Goal: Contribute content: Contribute content

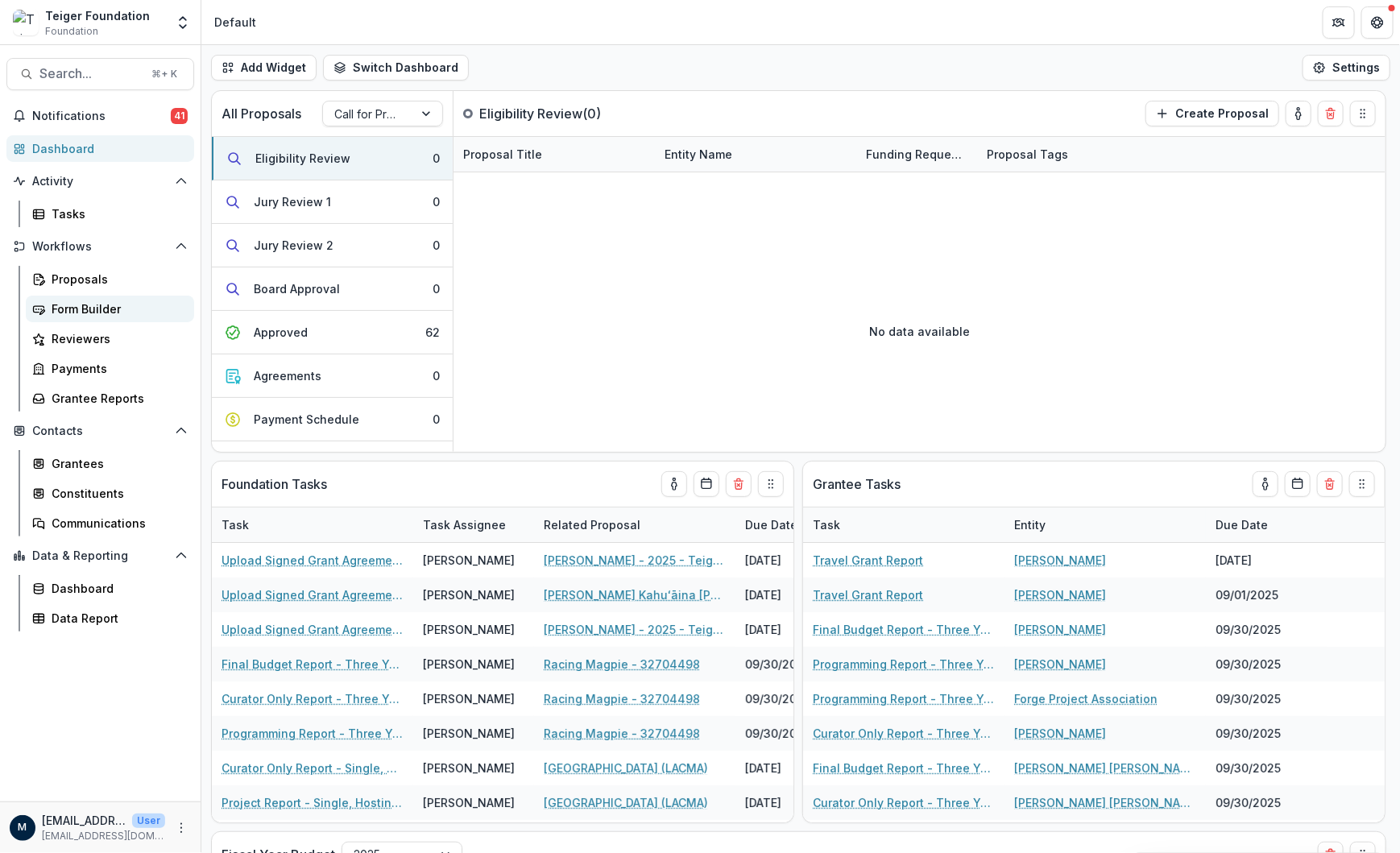
click at [57, 310] on div "Form Builder" at bounding box center [116, 309] width 130 height 17
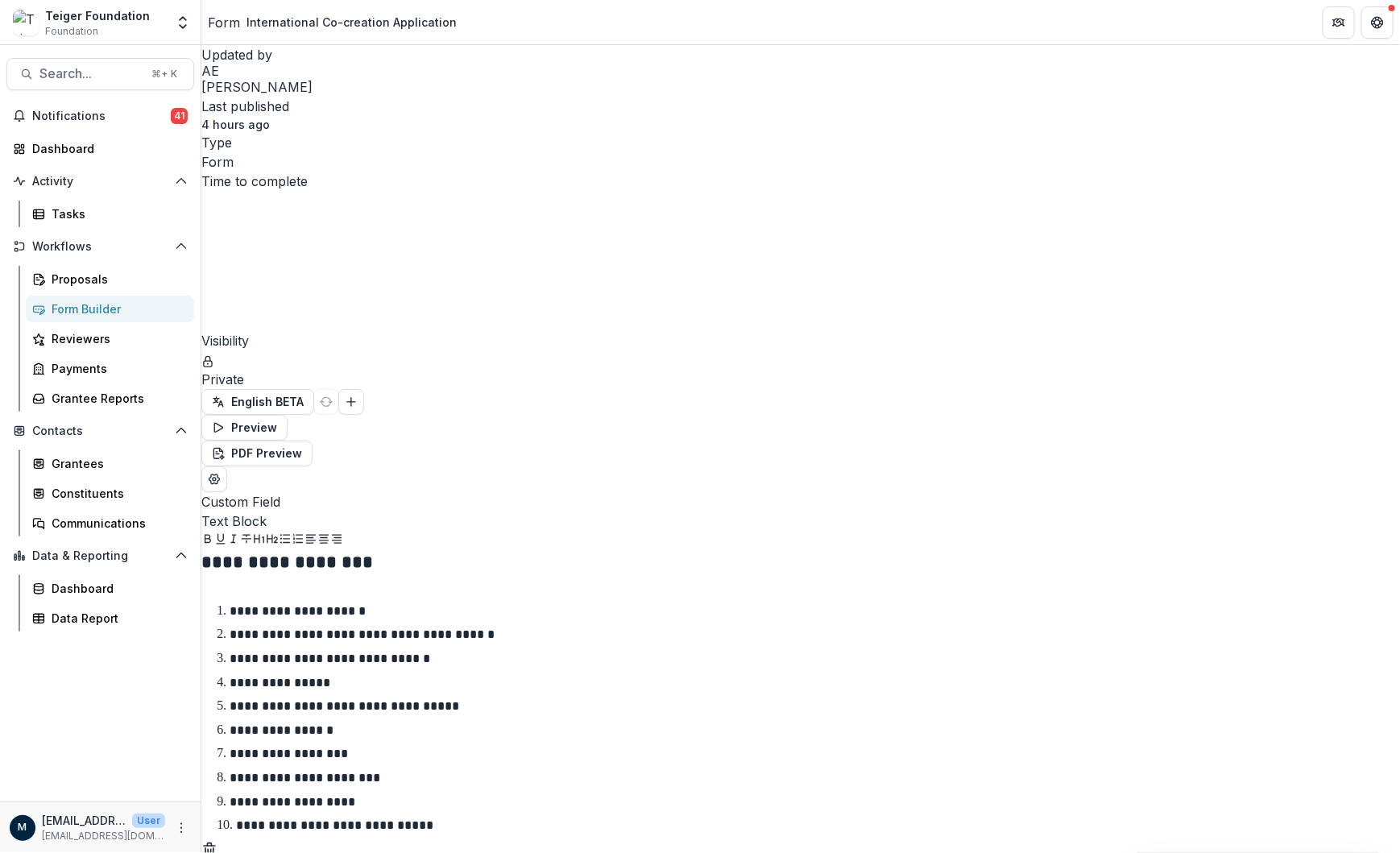
scroll to position [926, 0]
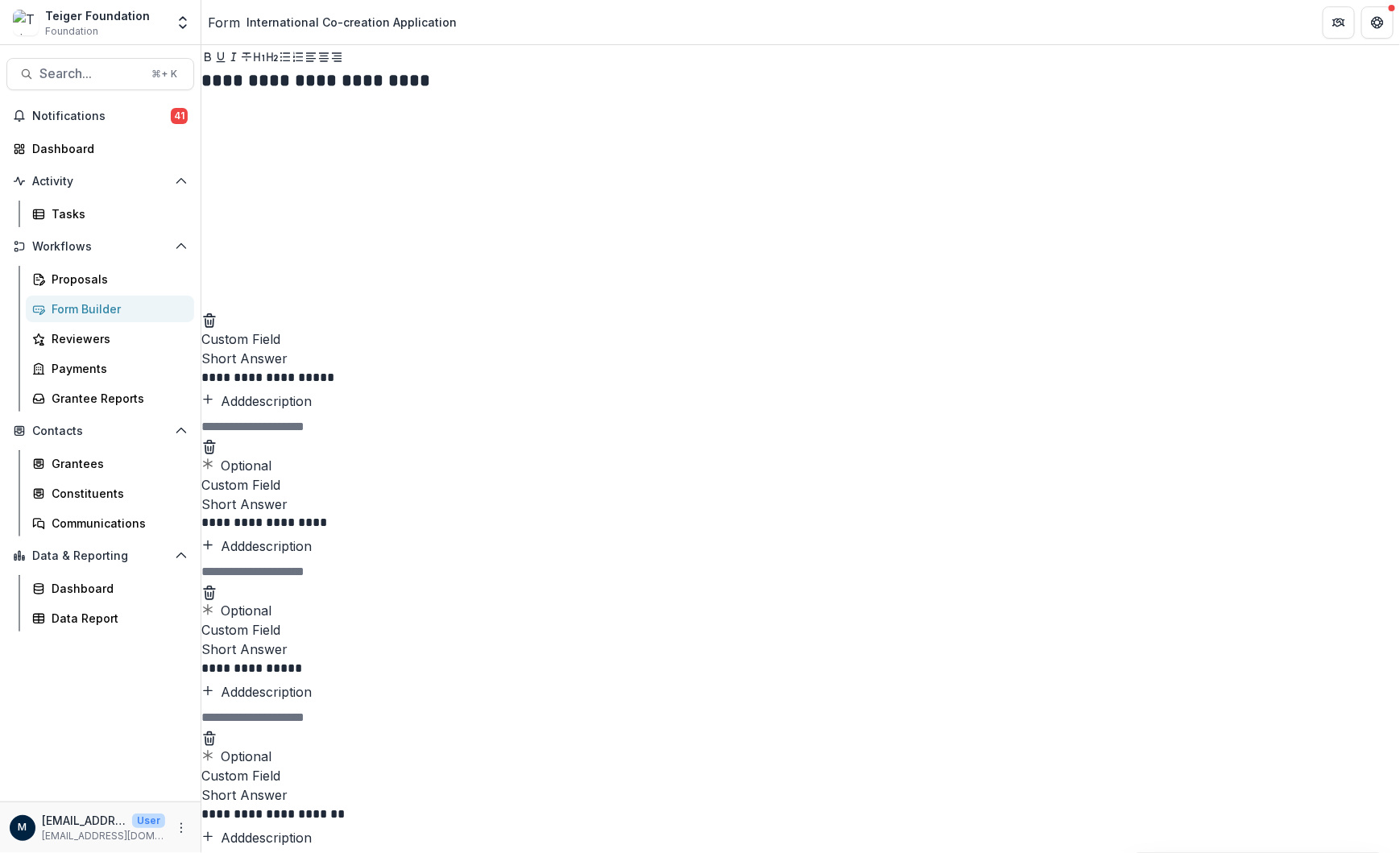
click at [214, 465] on icon "Required" at bounding box center [208, 464] width 13 height 13
click at [214, 616] on icon "Required" at bounding box center [208, 610] width 13 height 13
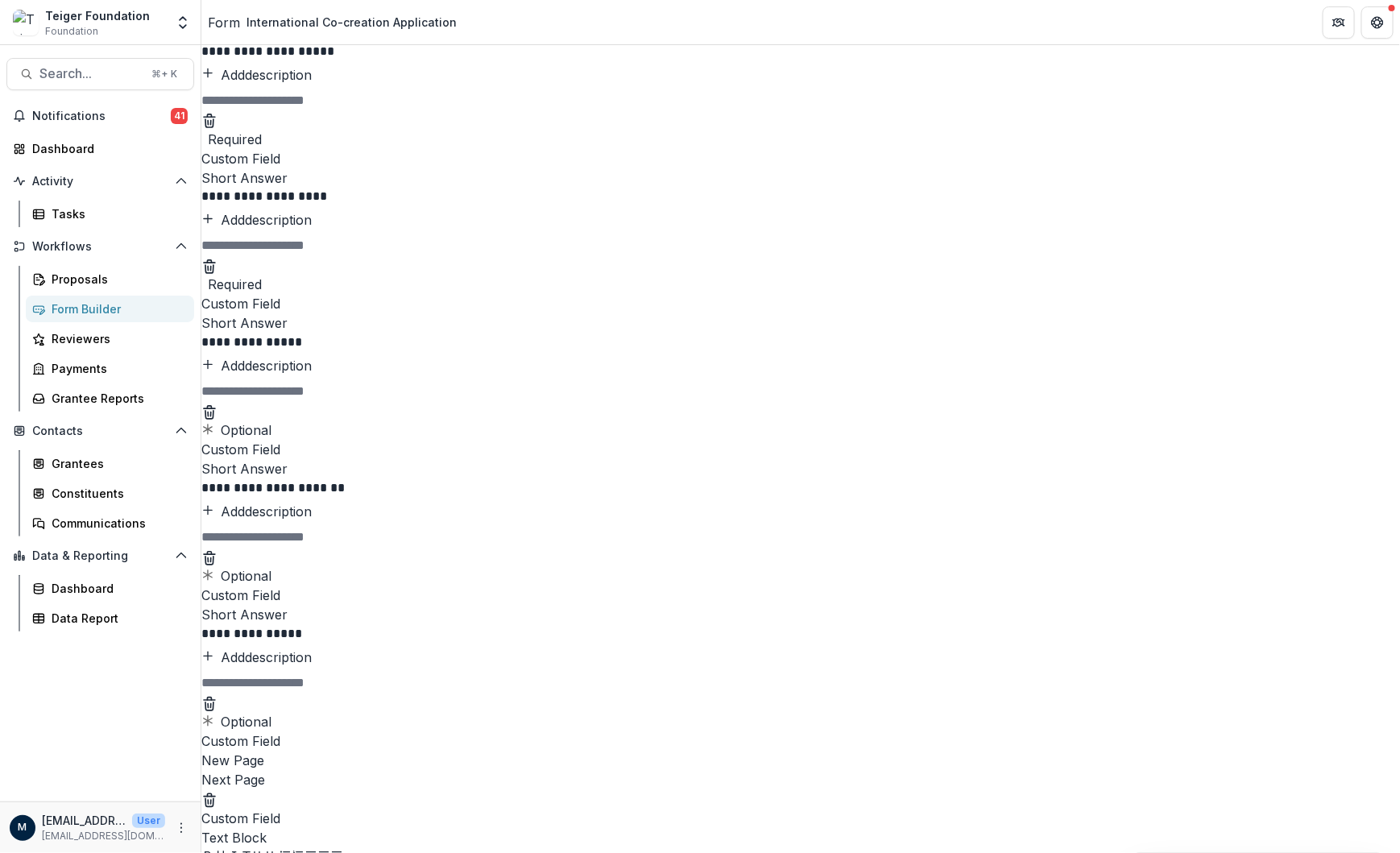
scroll to position [1296, 0]
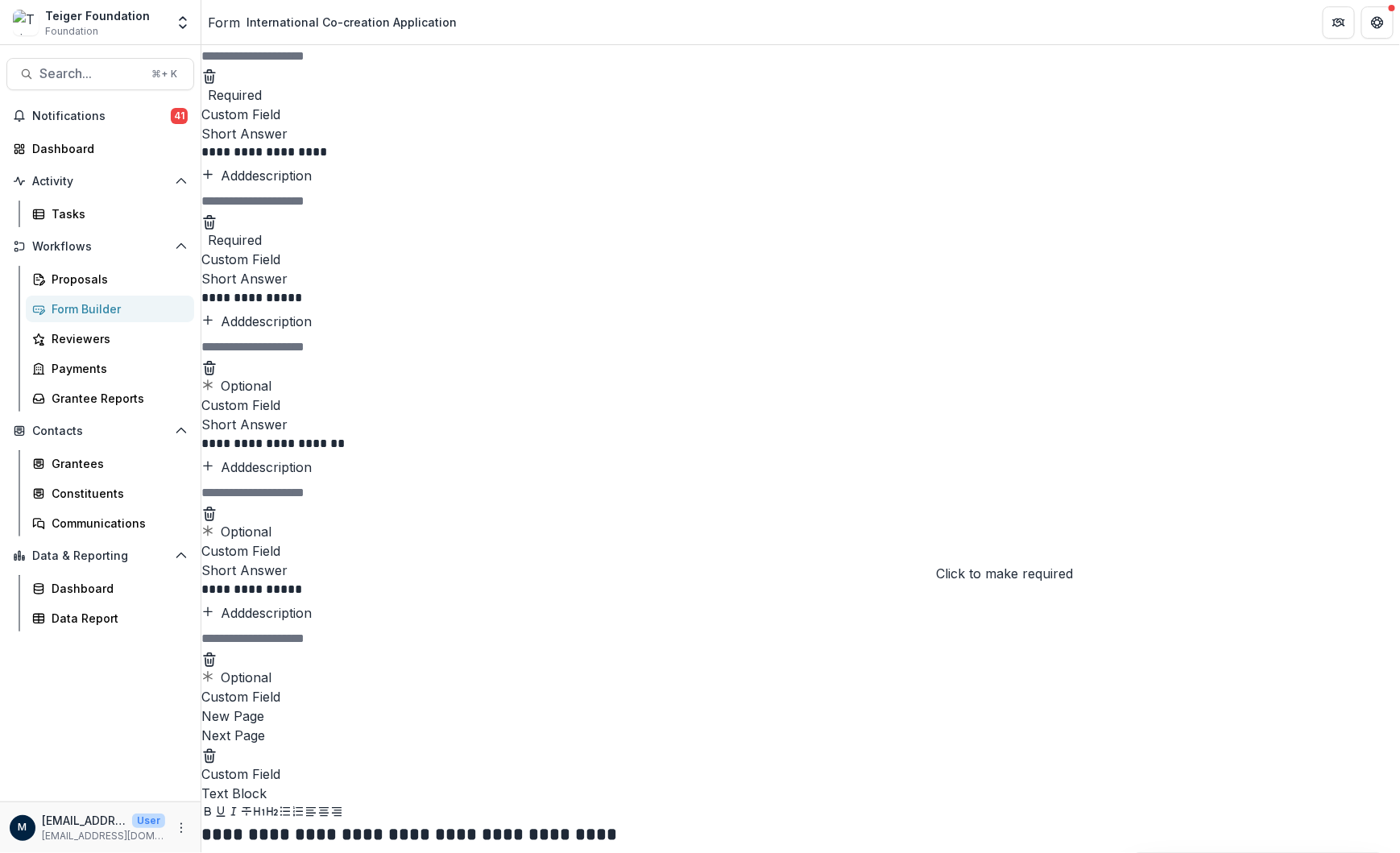
click at [272, 396] on button "Optional" at bounding box center [237, 386] width 70 height 19
click at [214, 537] on icon "Required" at bounding box center [208, 531] width 13 height 13
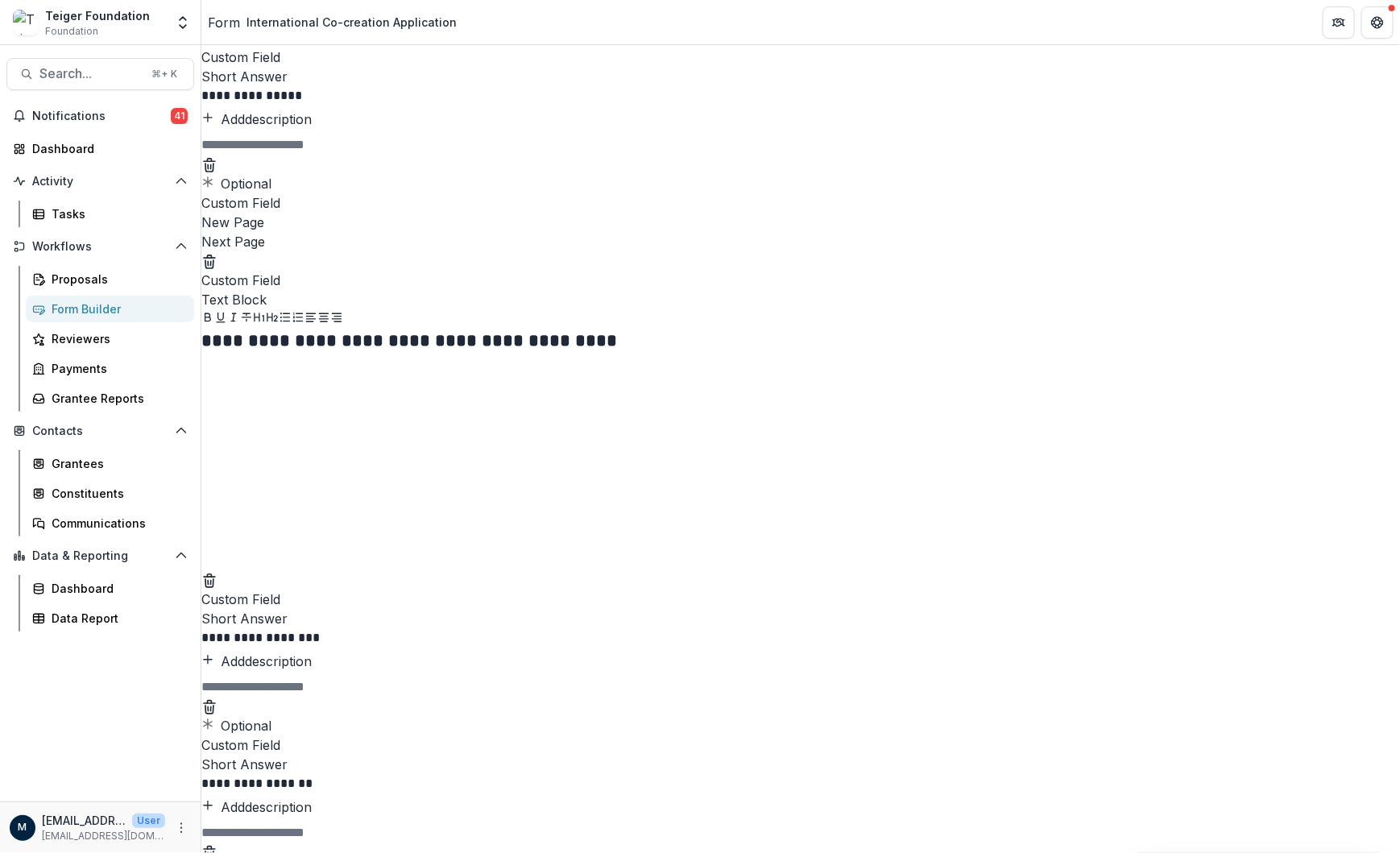
scroll to position [1796, 0]
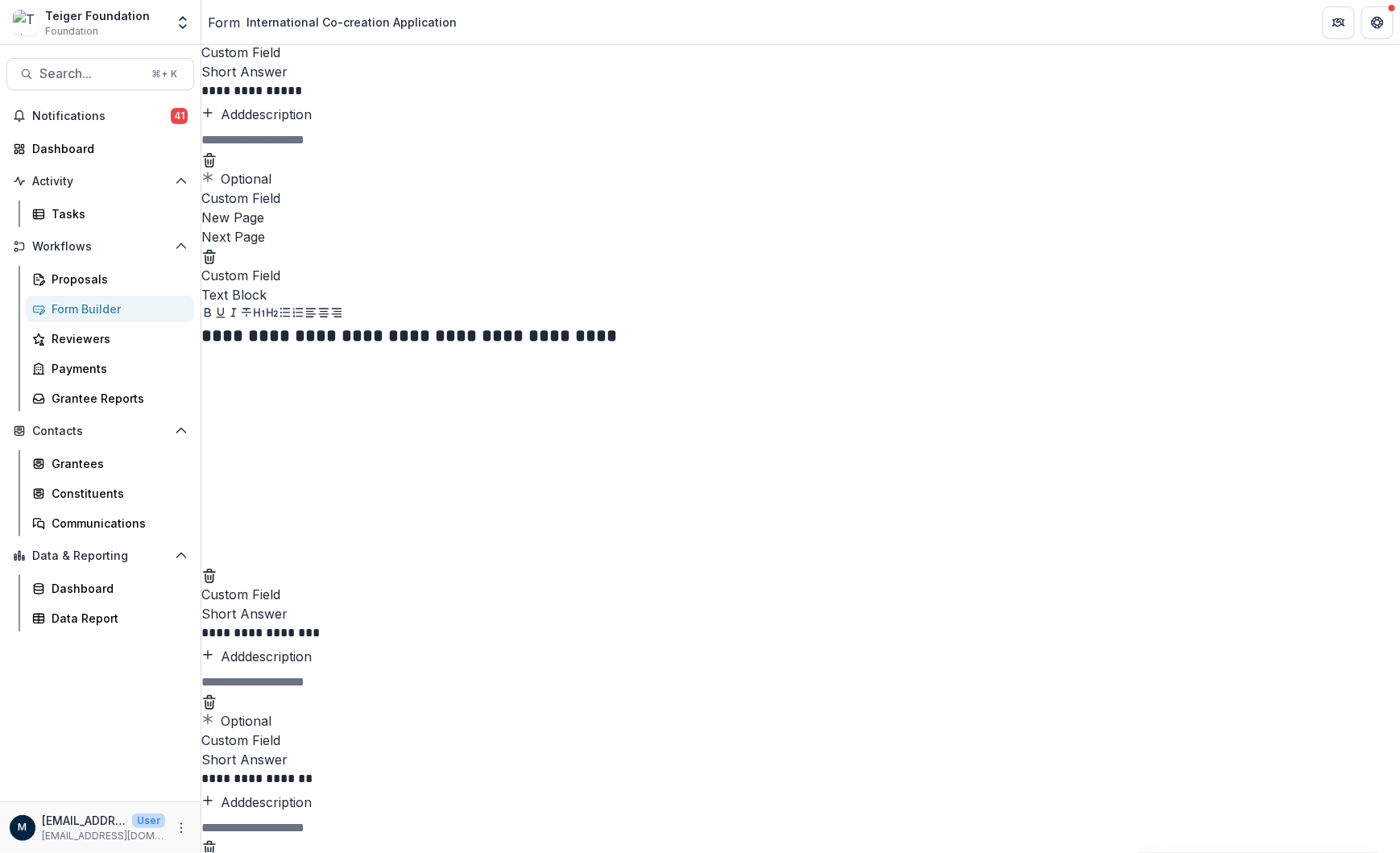
click at [272, 188] on button "Optional" at bounding box center [237, 178] width 70 height 19
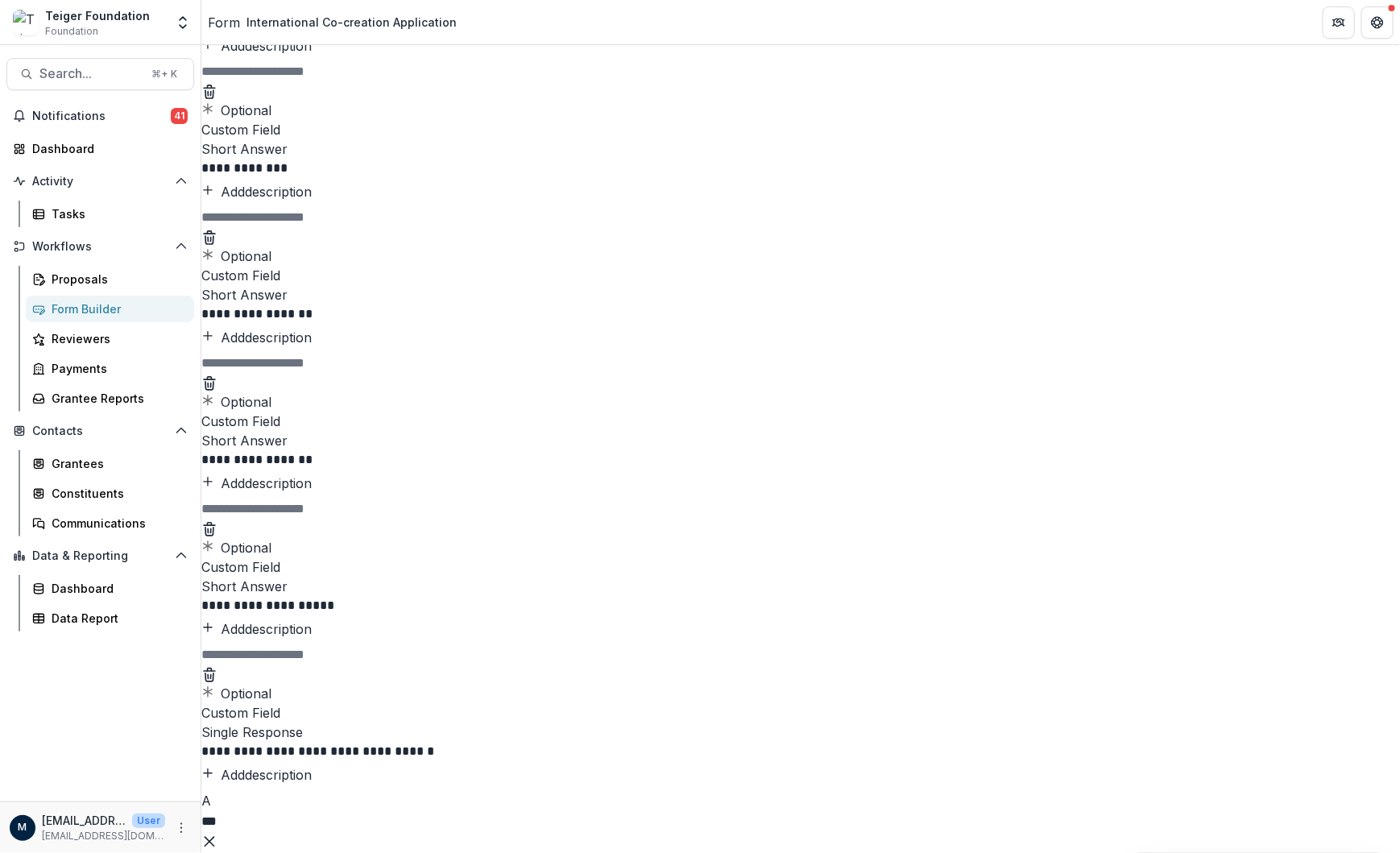
scroll to position [2707, 0]
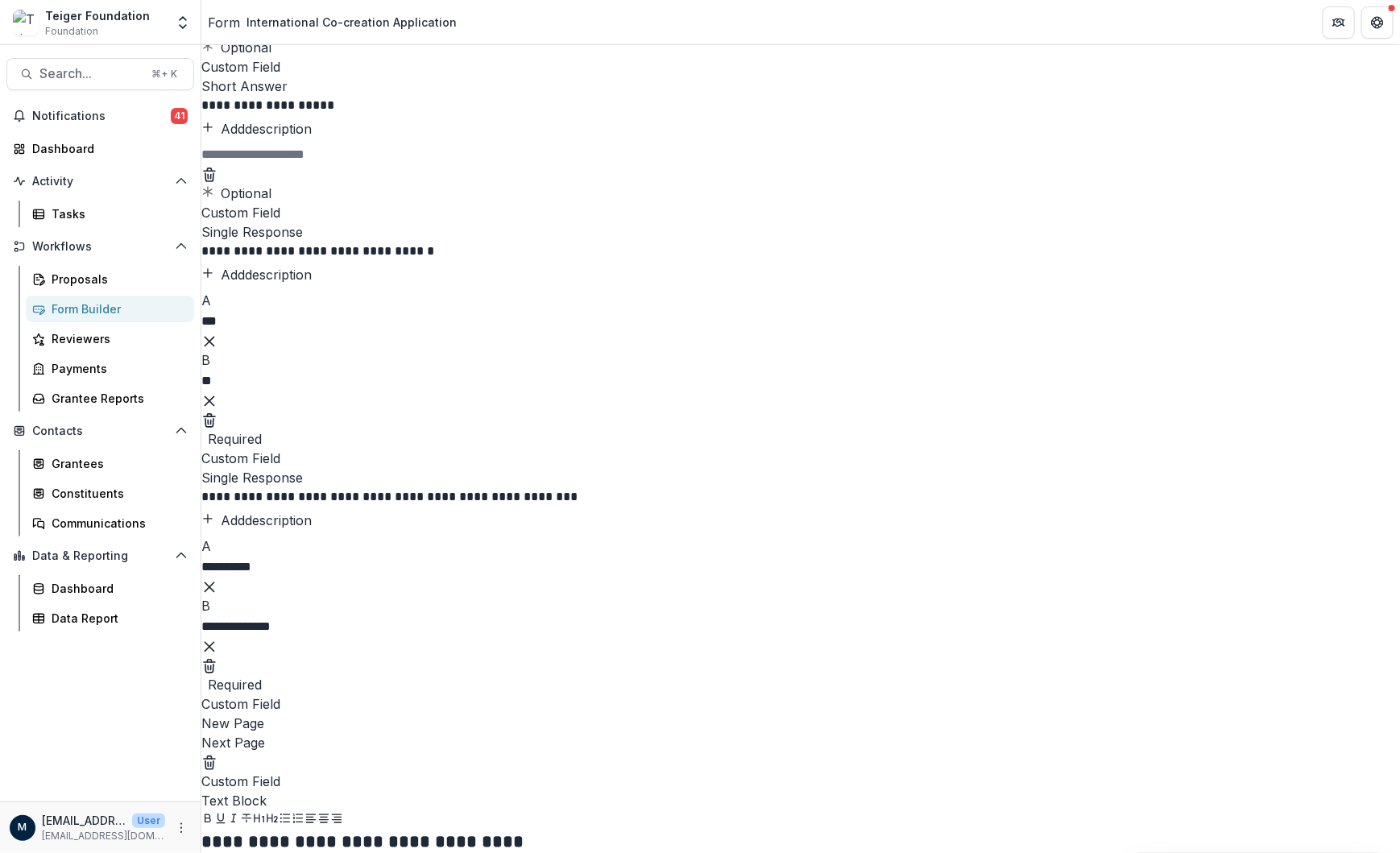
scroll to position [3267, 0]
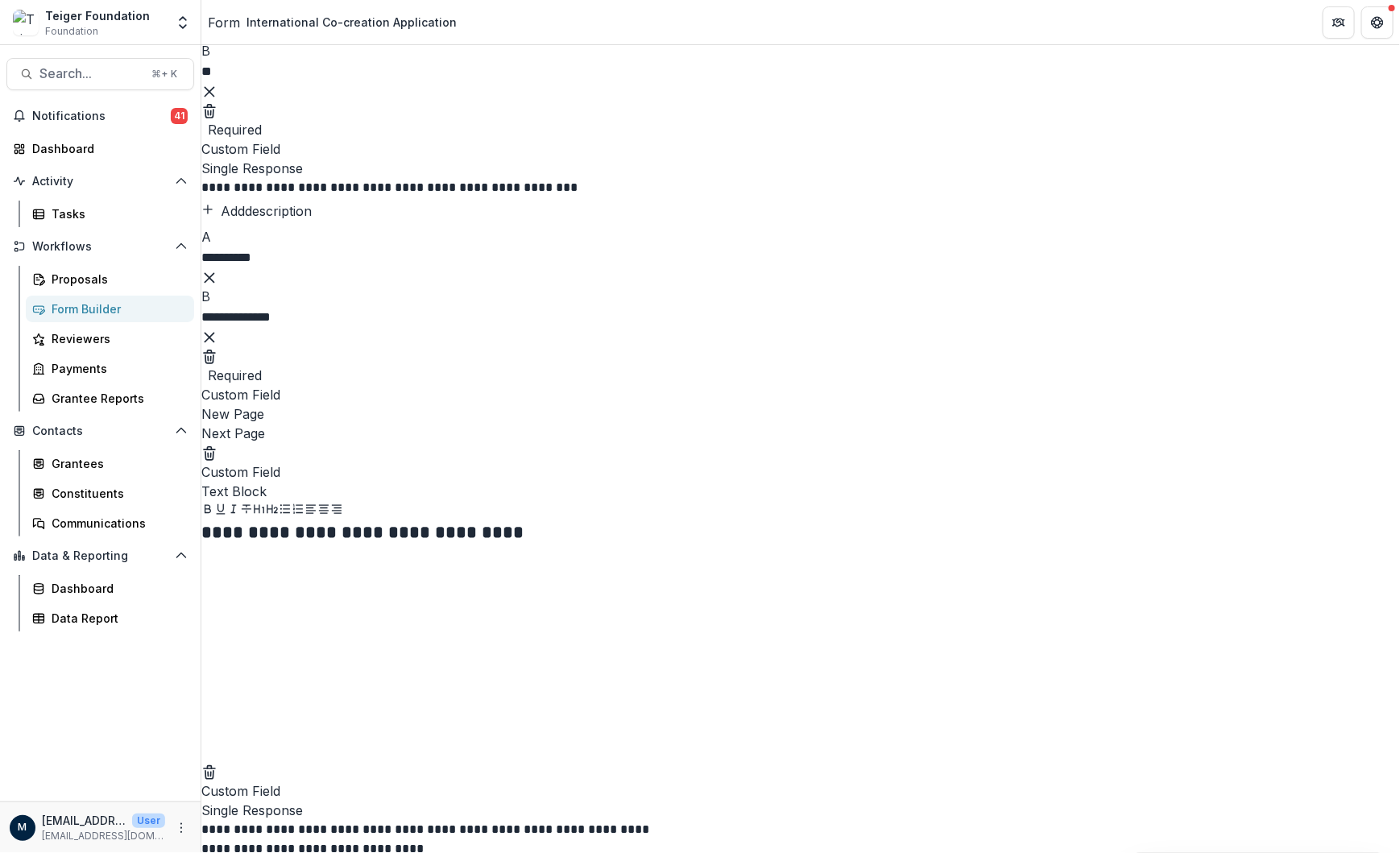
scroll to position [3562, 0]
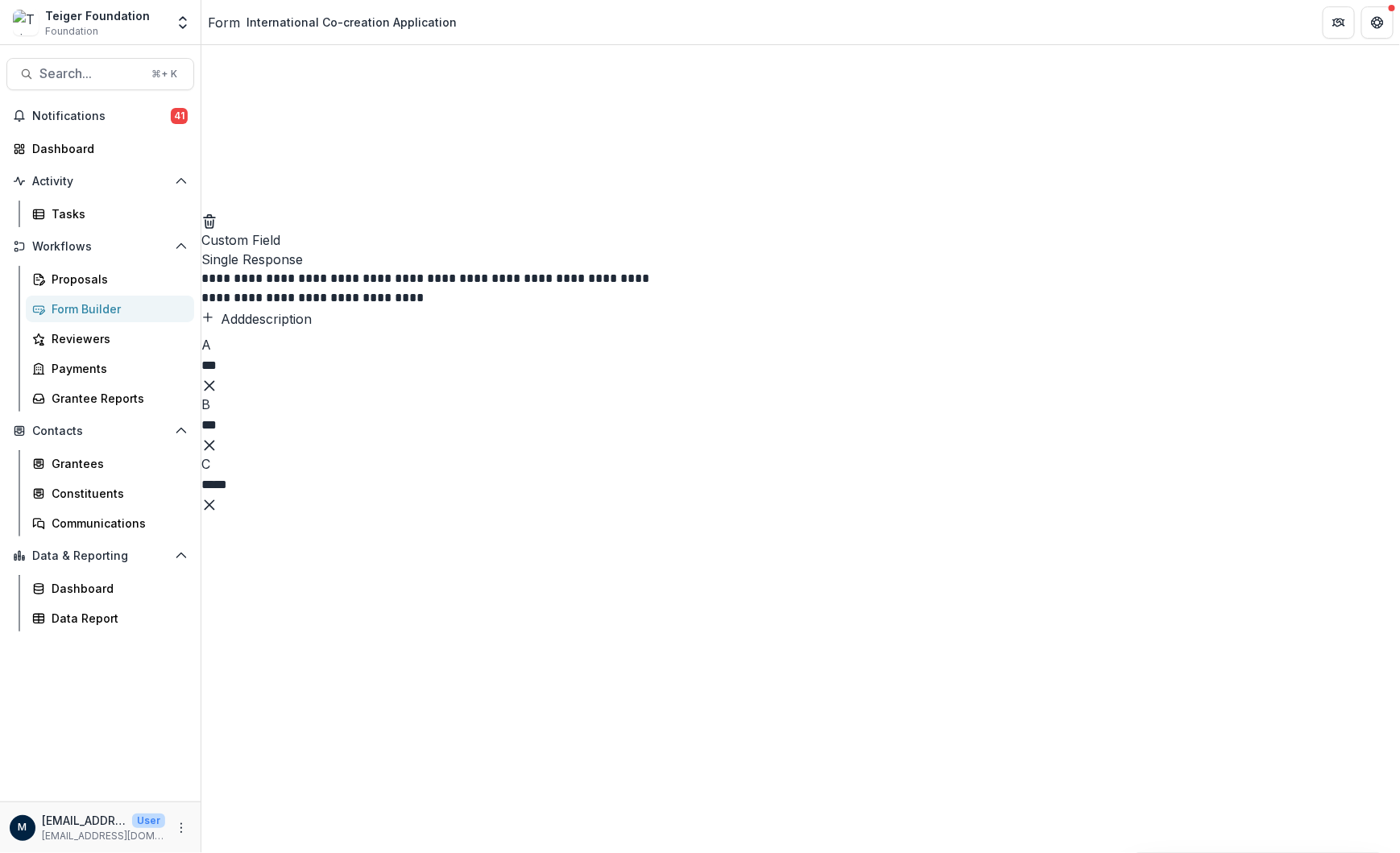
scroll to position [4077, 0]
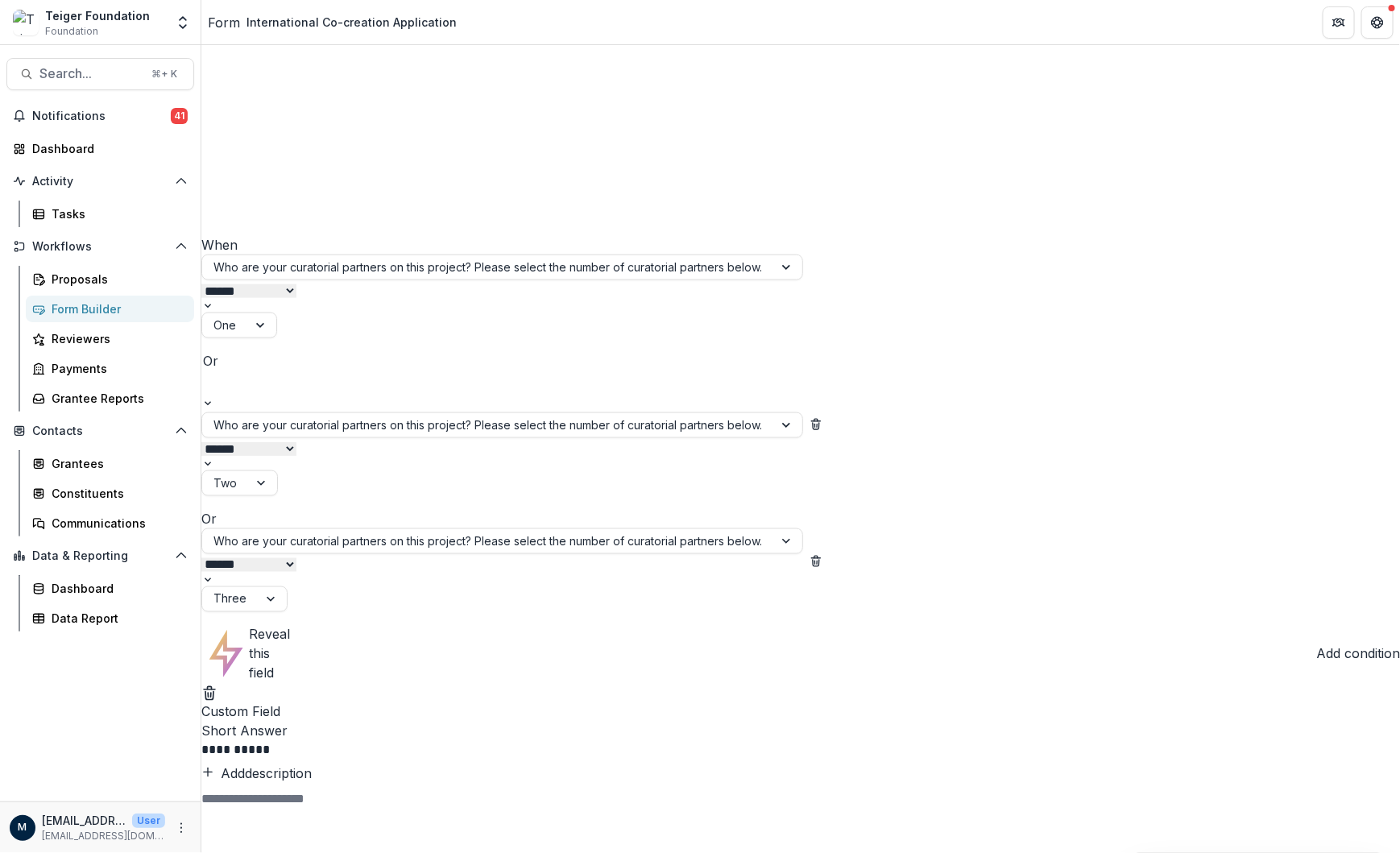
scroll to position [6496, 0]
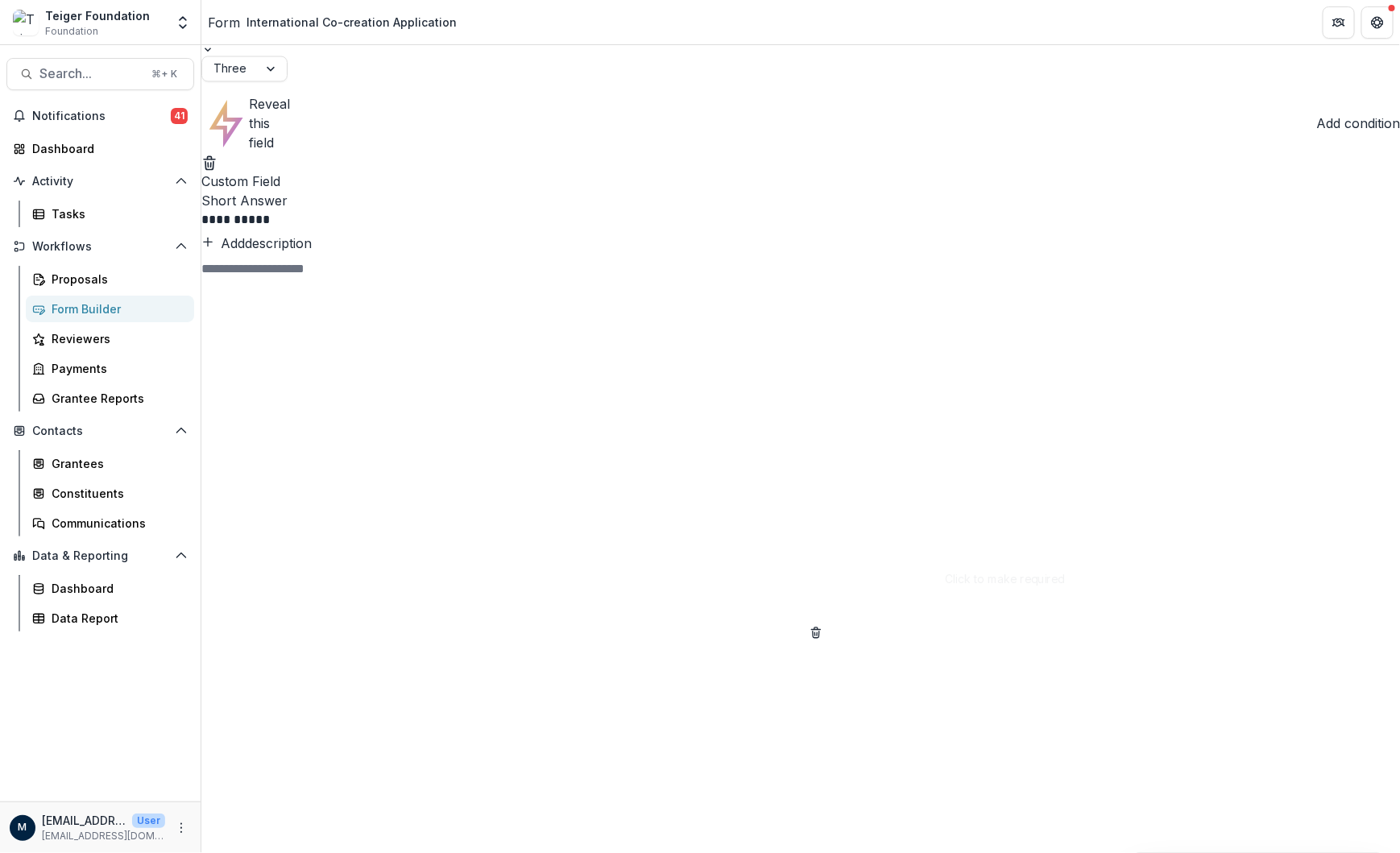
scroll to position [7044, 0]
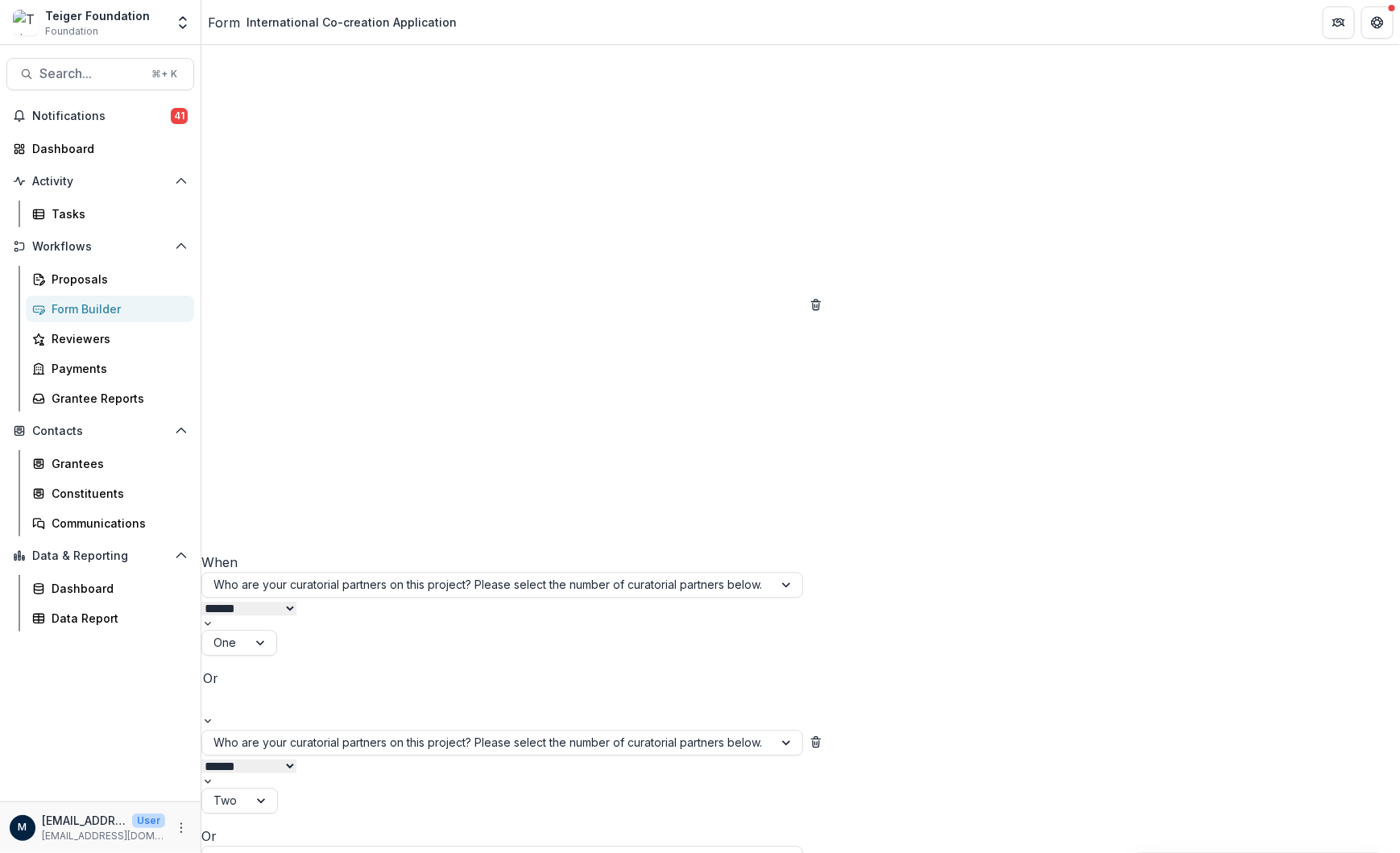
scroll to position [7546, 0]
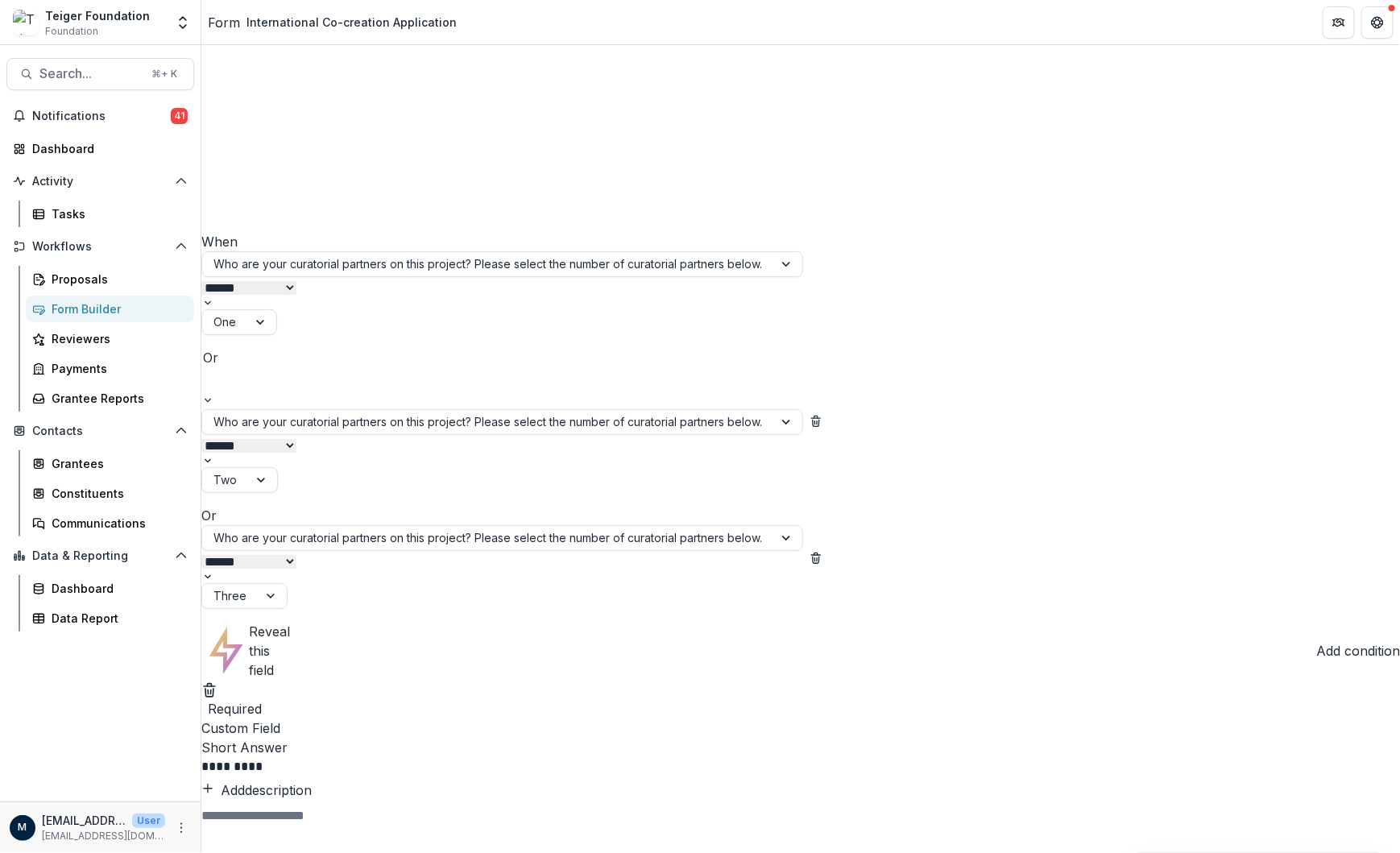
scroll to position [7693, 0]
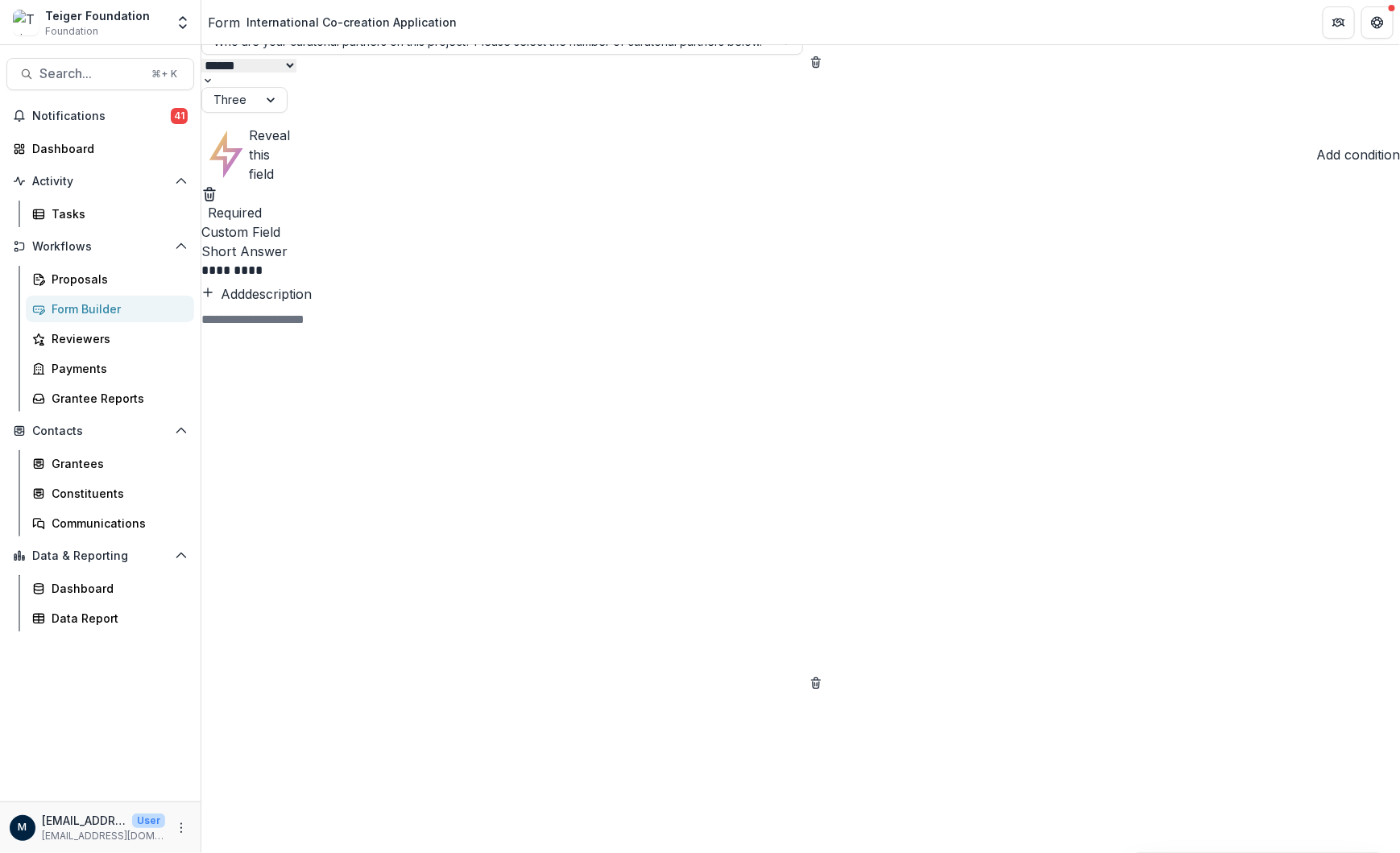
scroll to position [8166, 0]
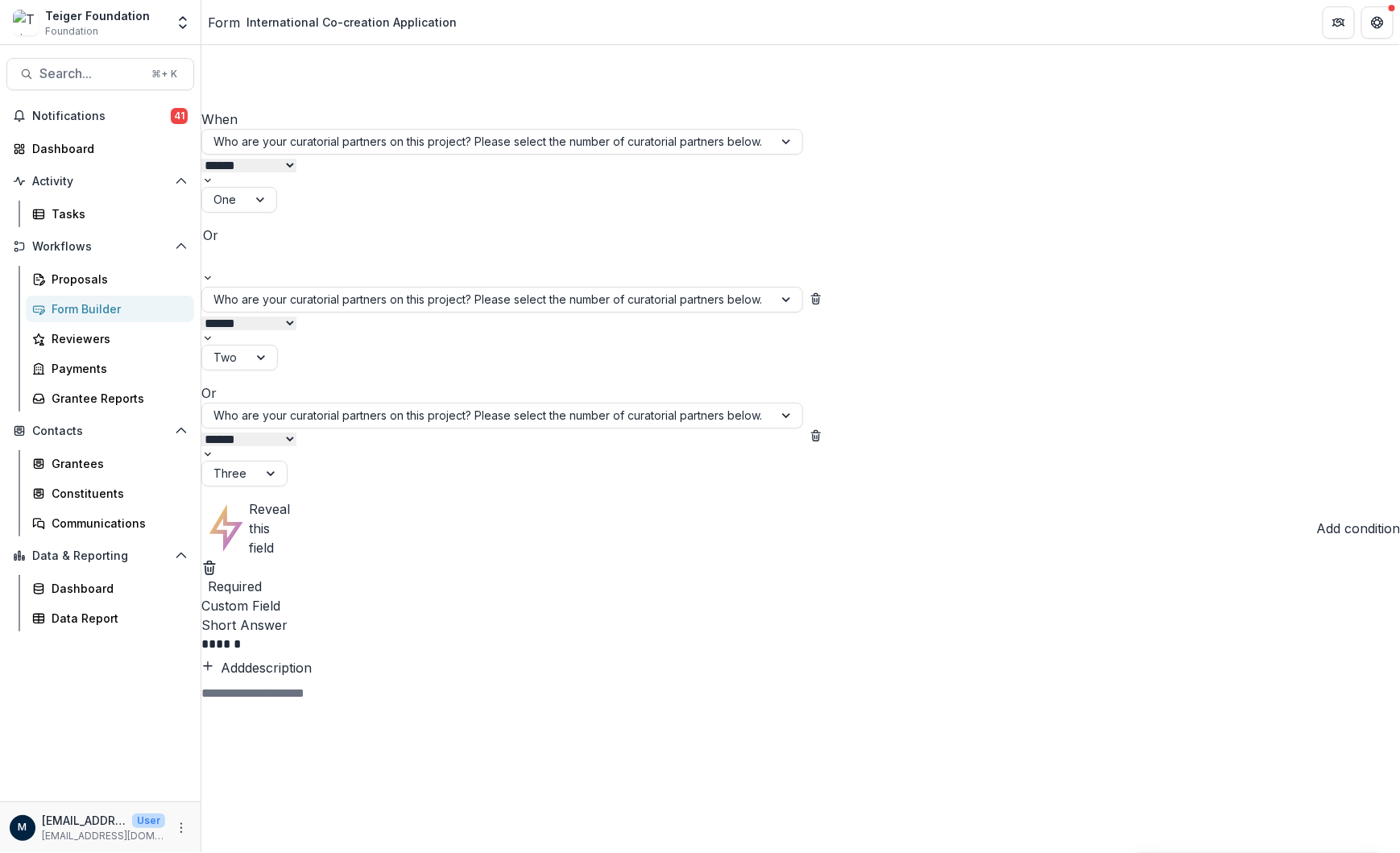
scroll to position [9090, 0]
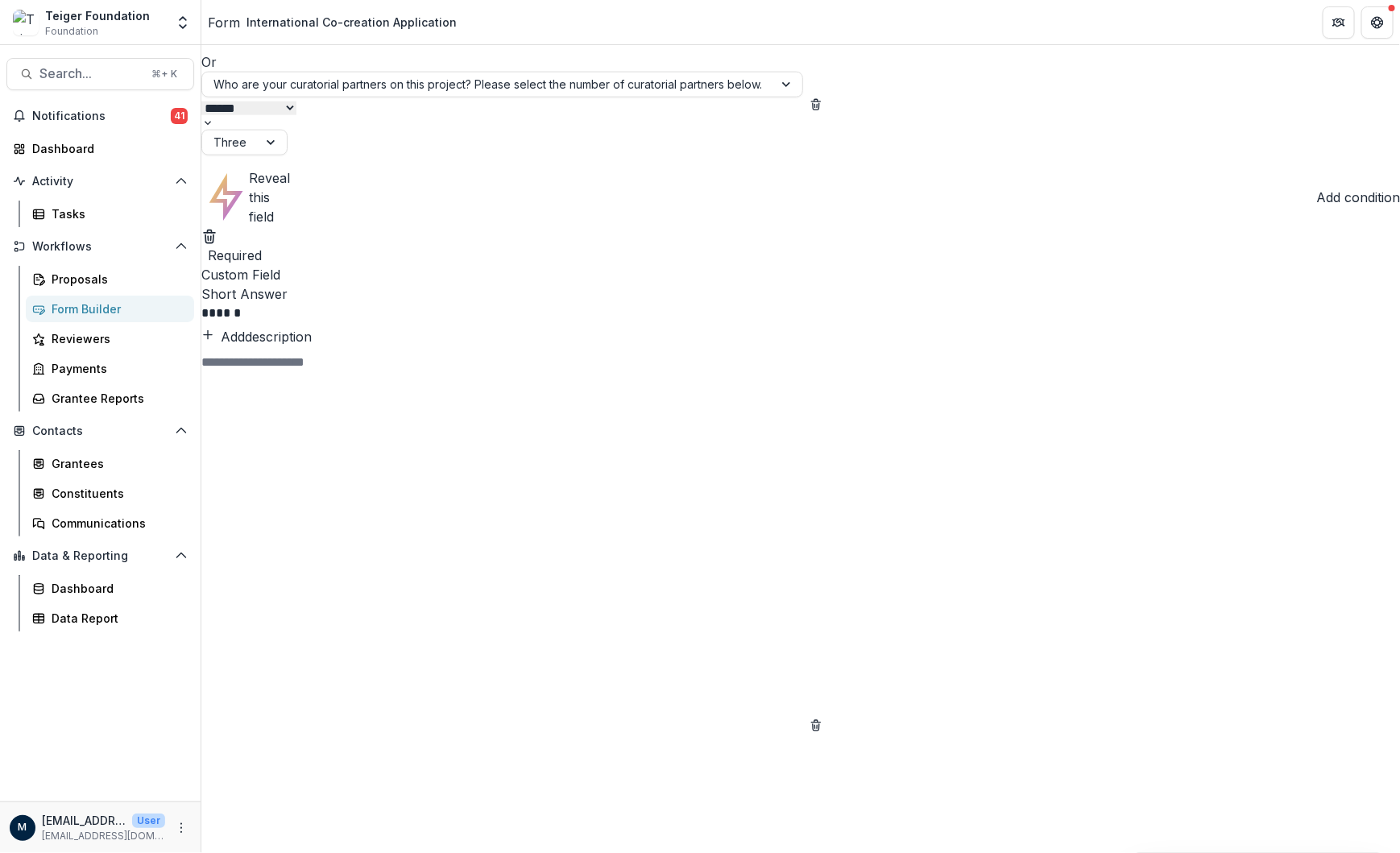
scroll to position [9500, 0]
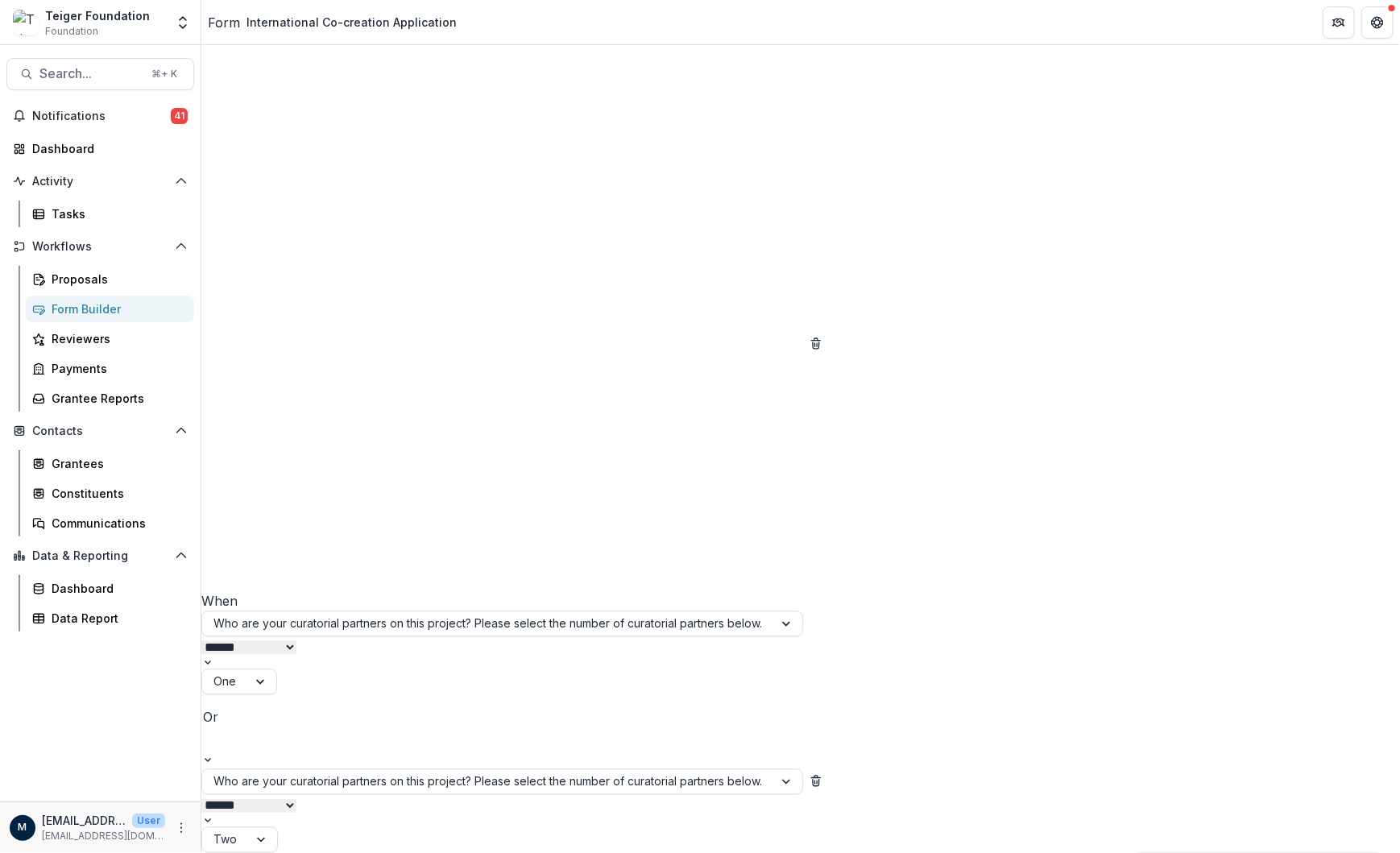
scroll to position [9850, 0]
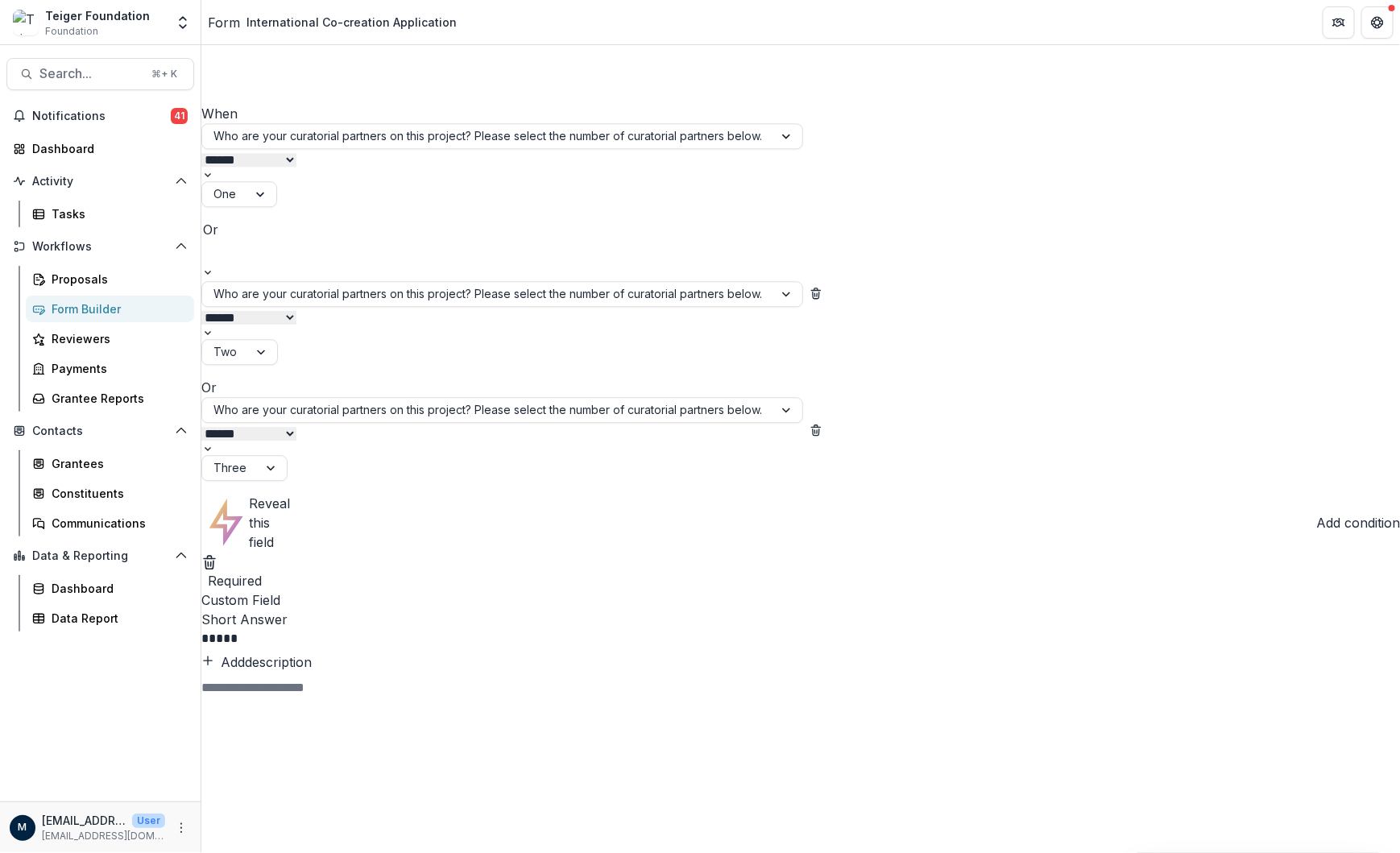
scroll to position [10302, 0]
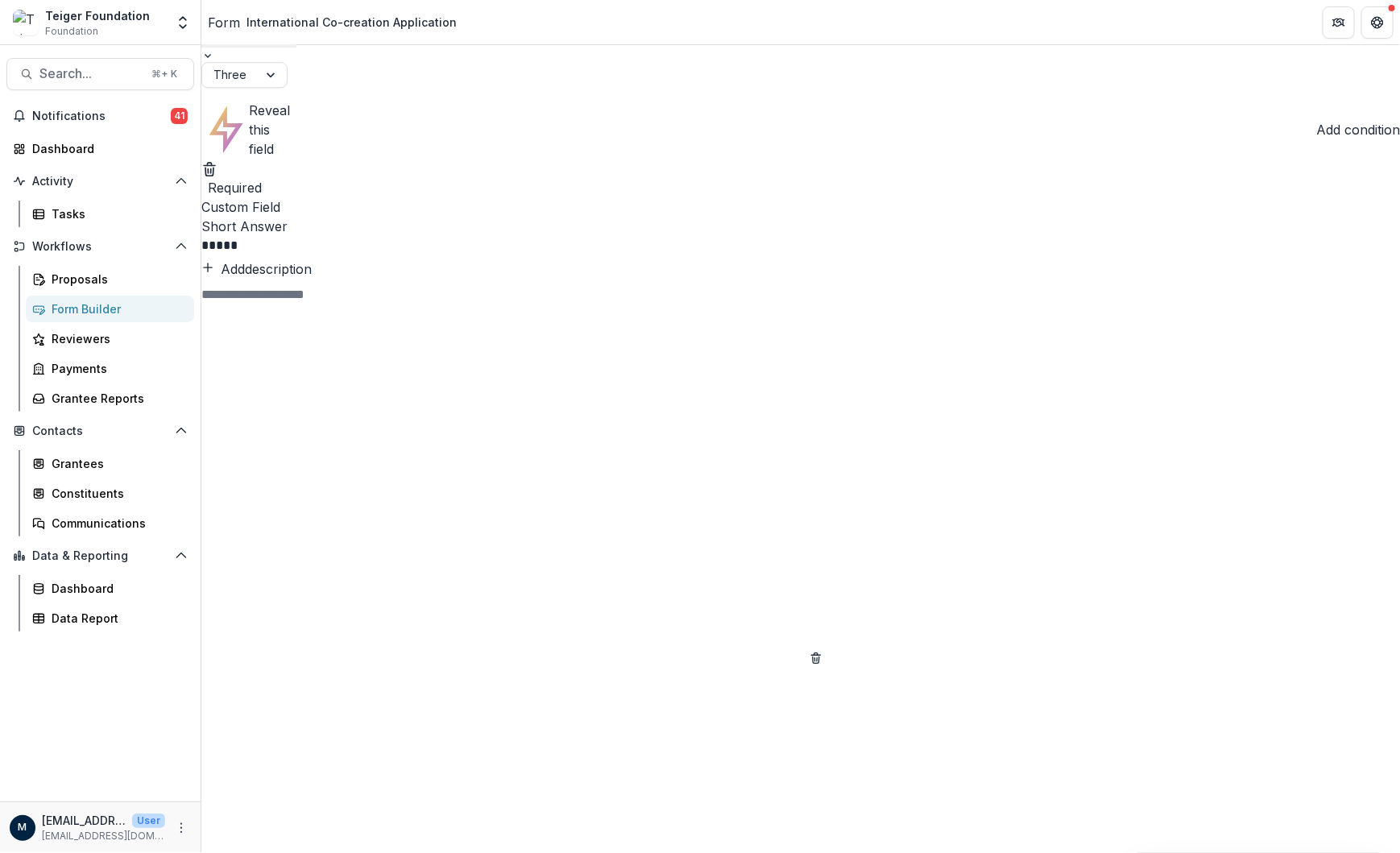
scroll to position [10723, 0]
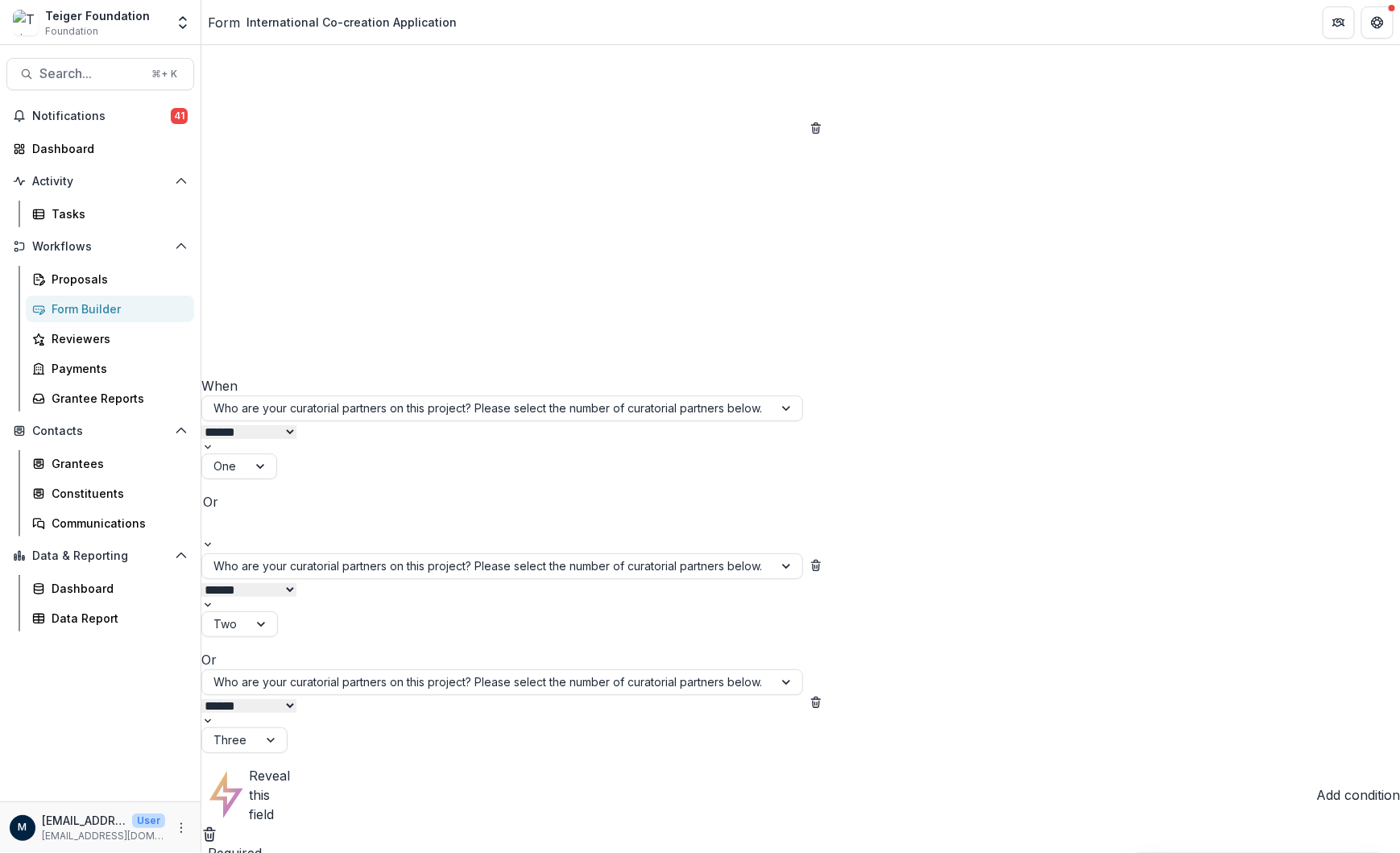
scroll to position [11378, 0]
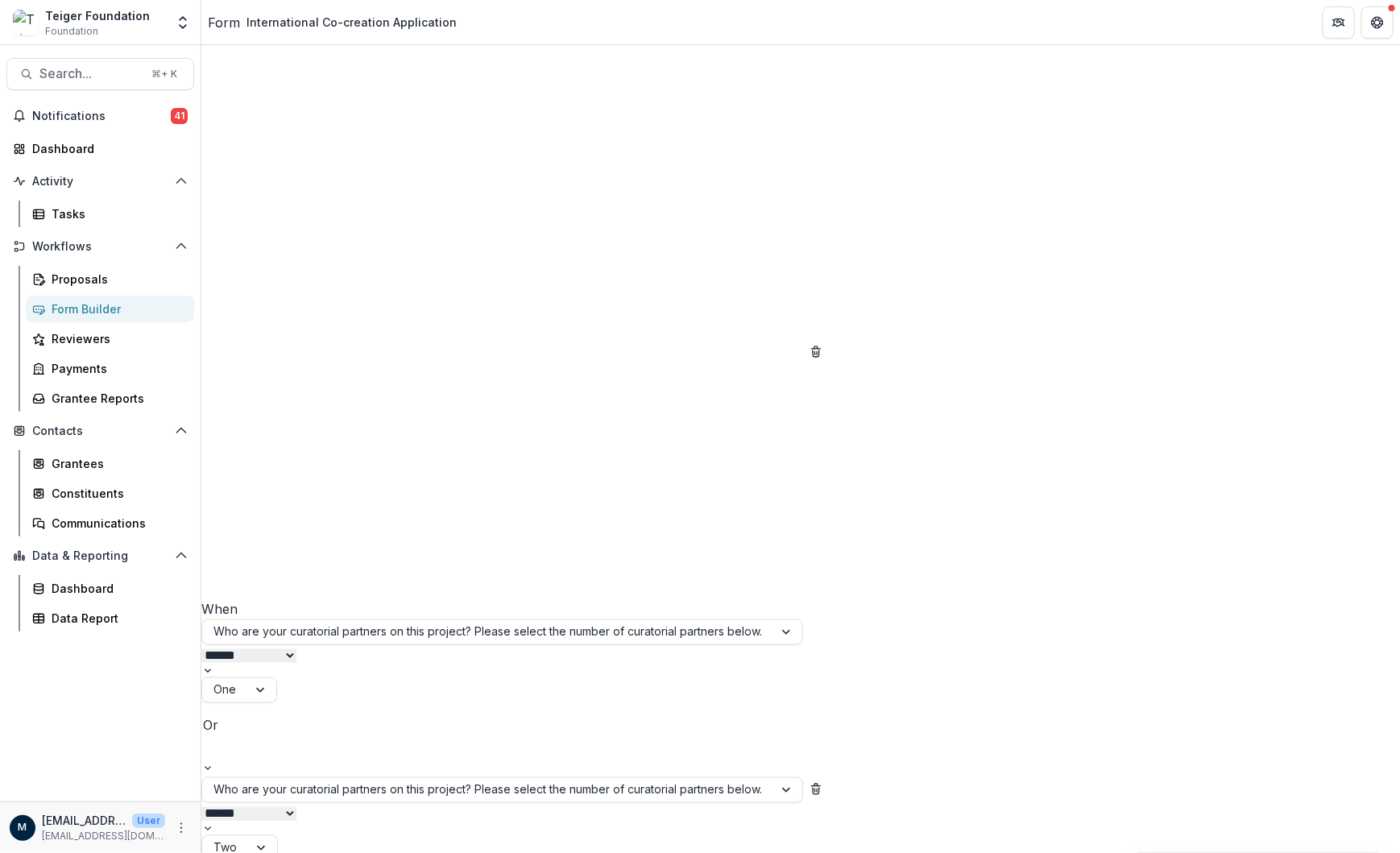
scroll to position [11864, 0]
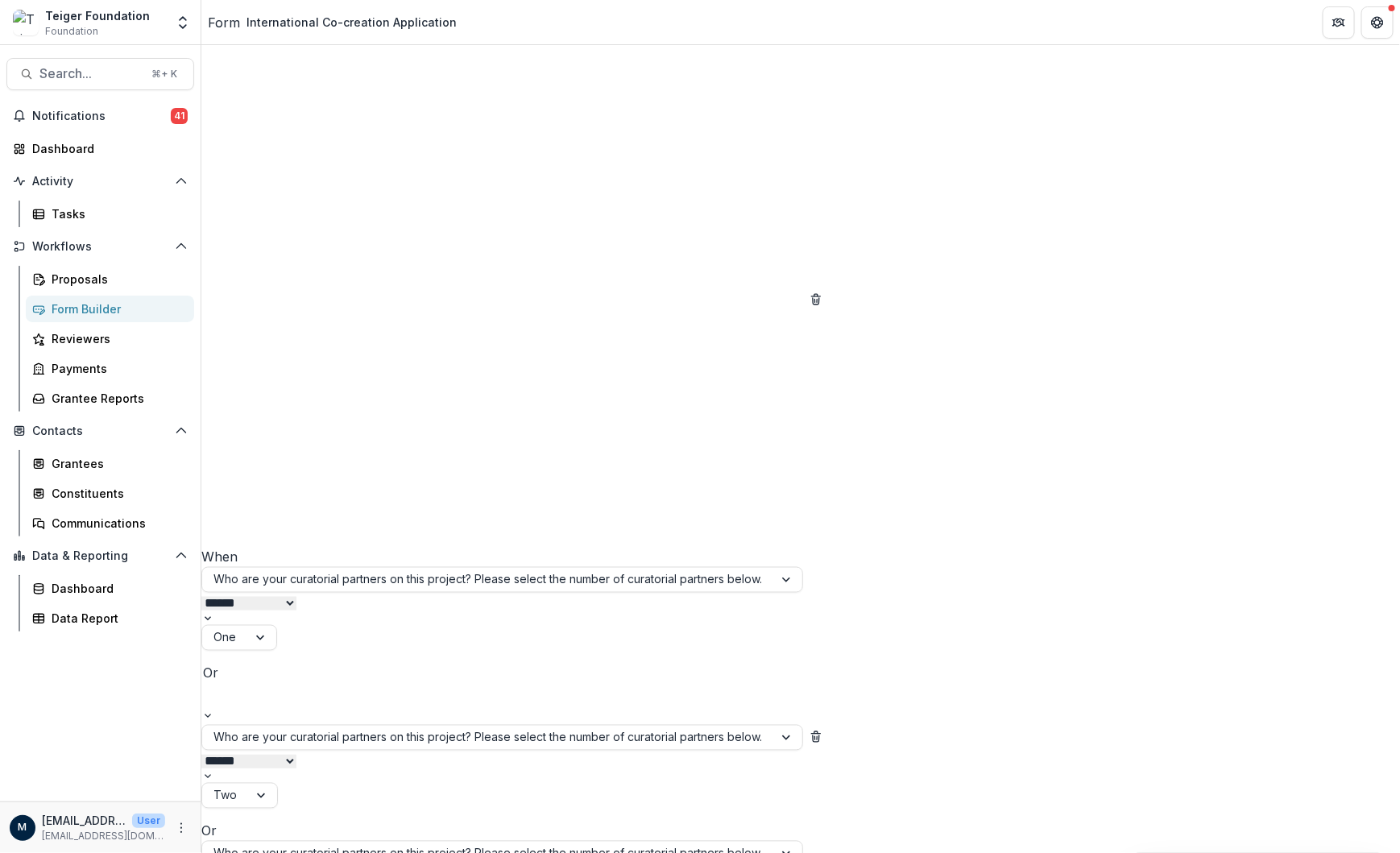
scroll to position [12197, 0]
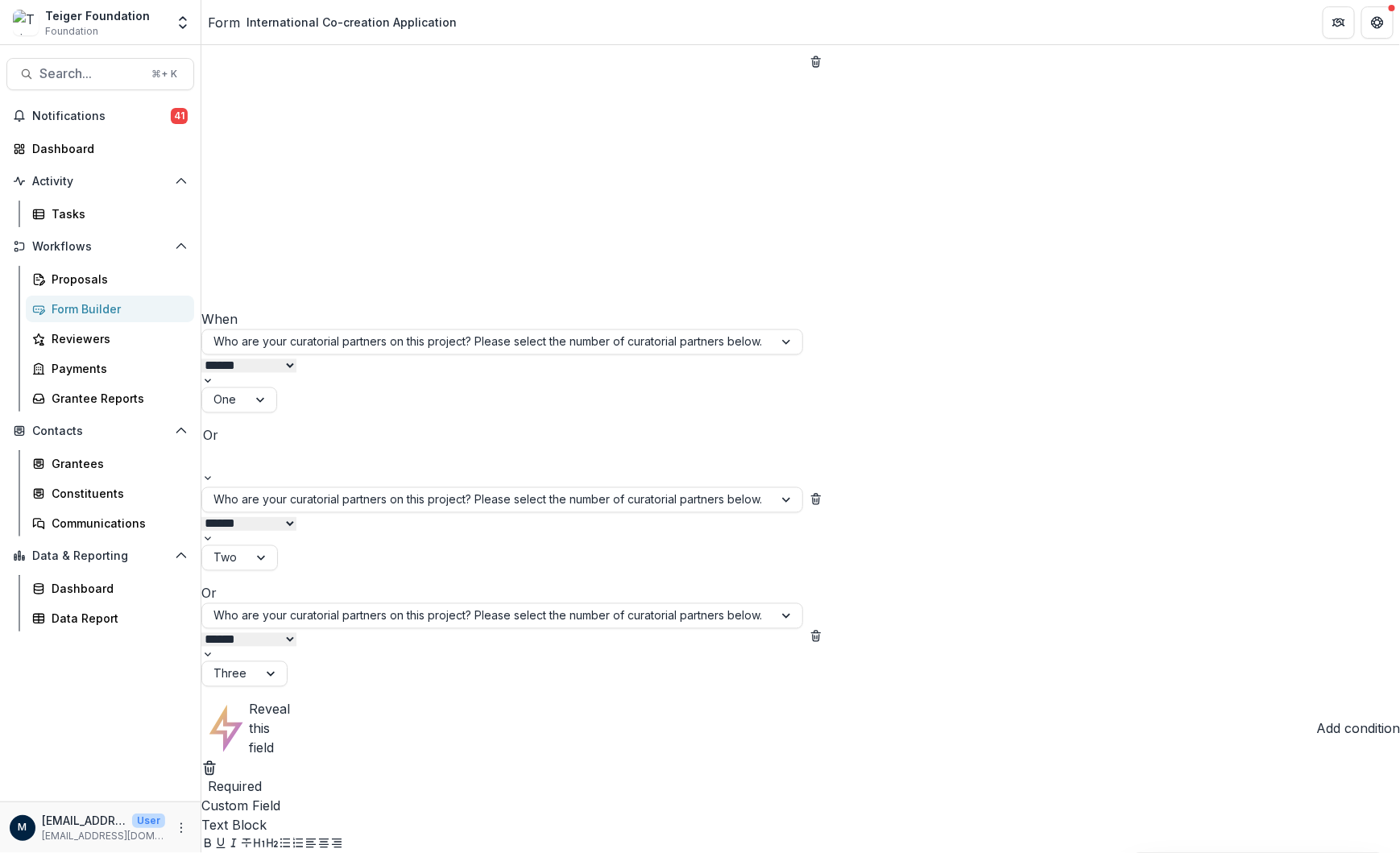
scroll to position [12509, 0]
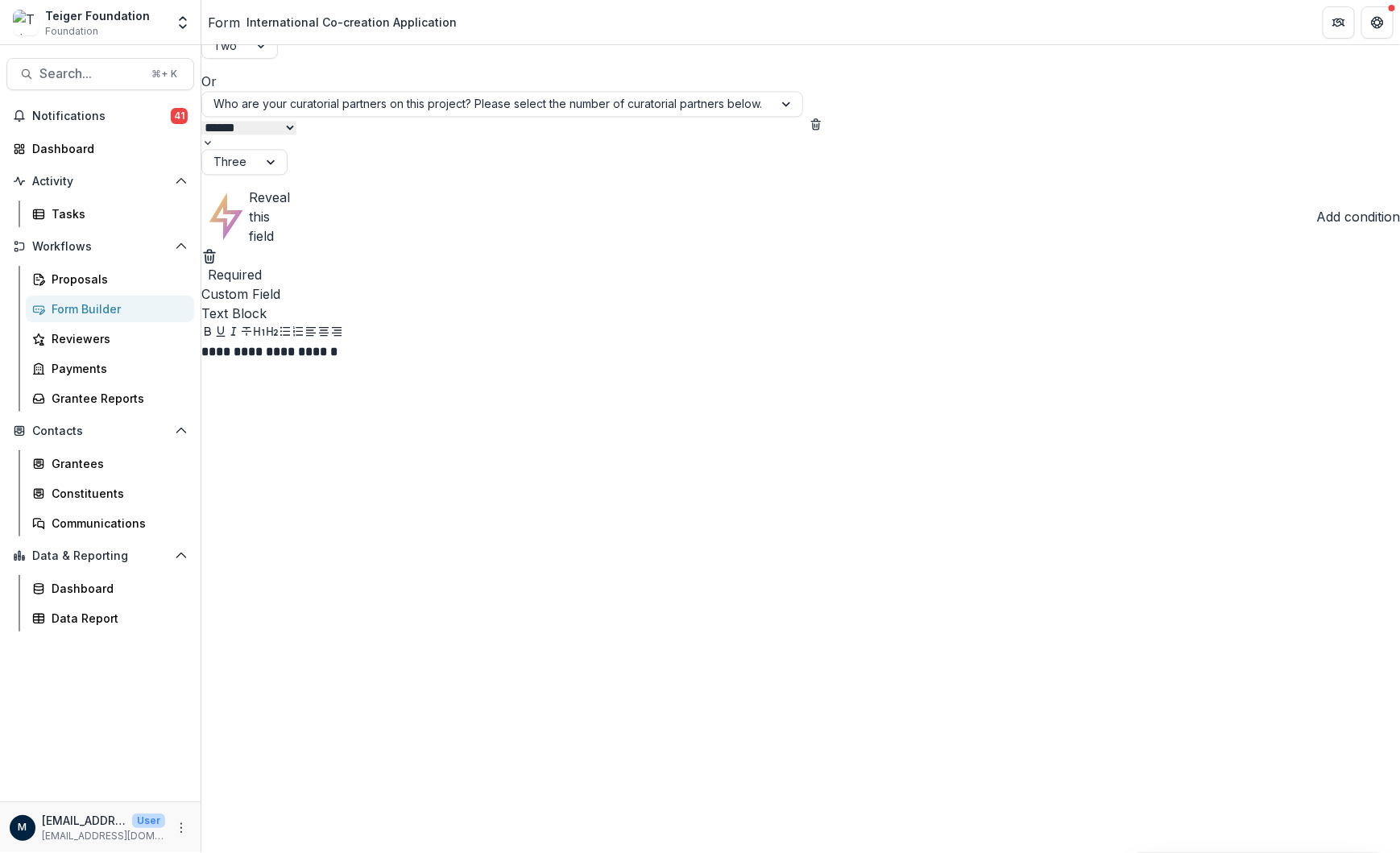
scroll to position [12891, 0]
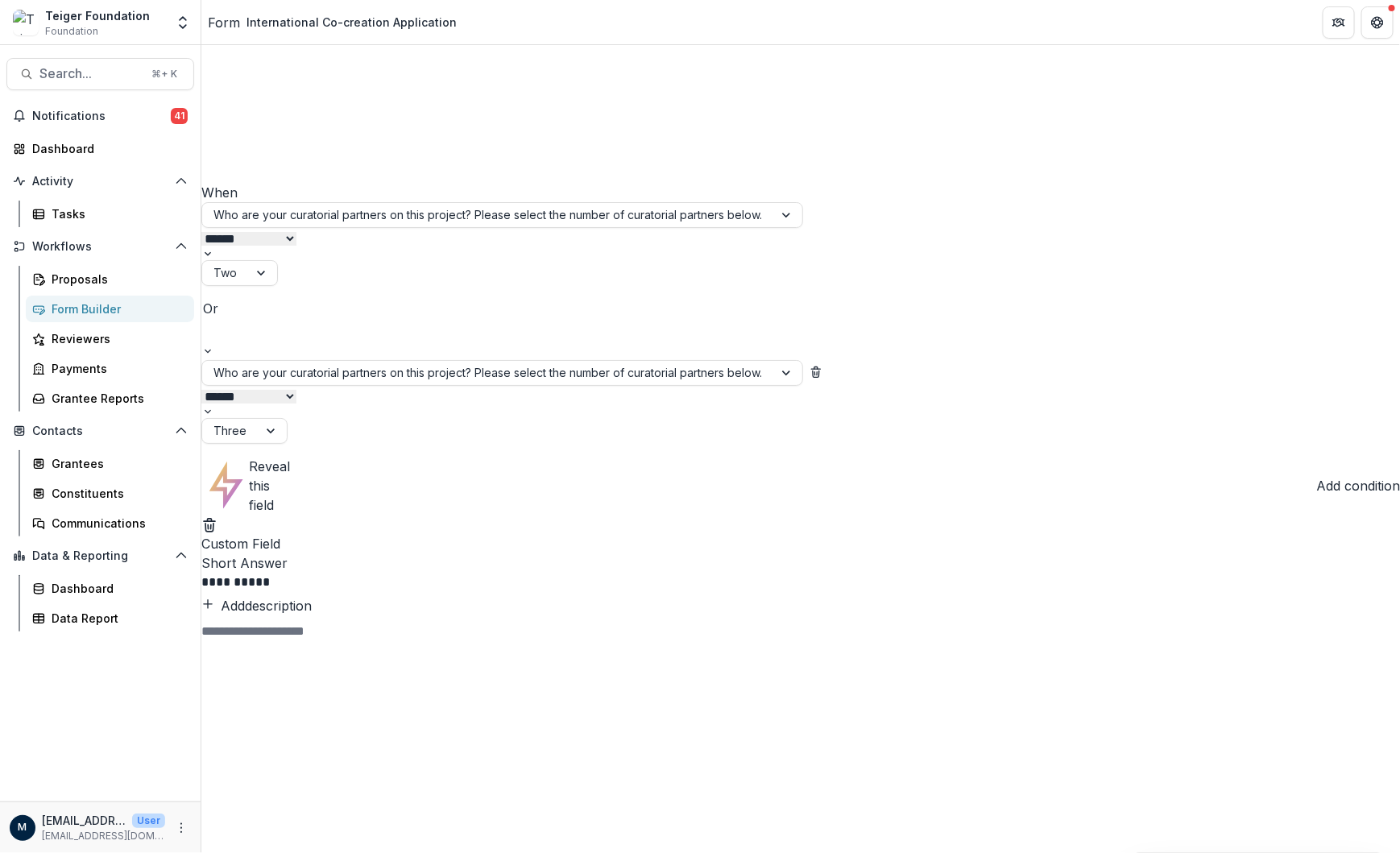
scroll to position [13915, 0]
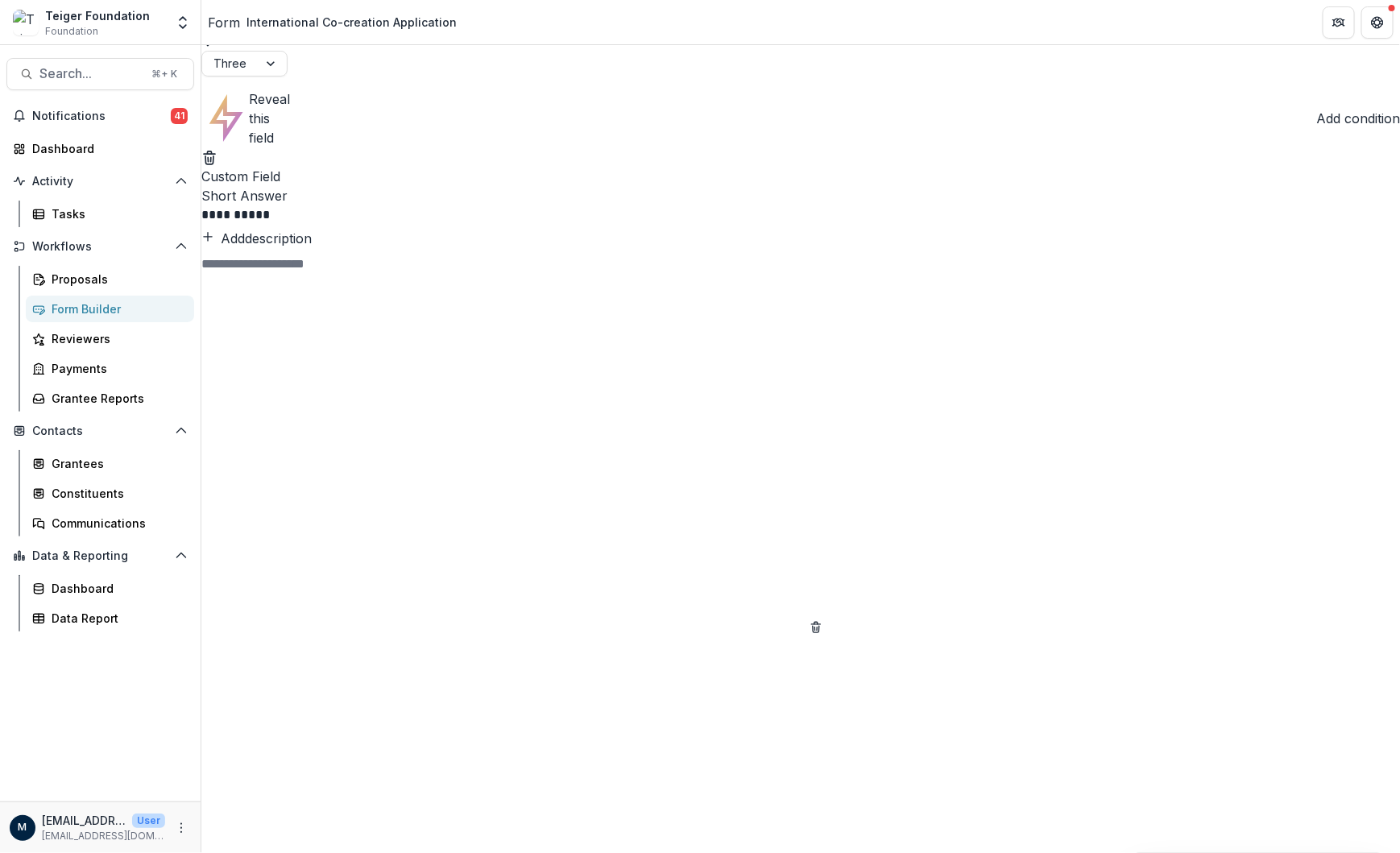
scroll to position [14254, 0]
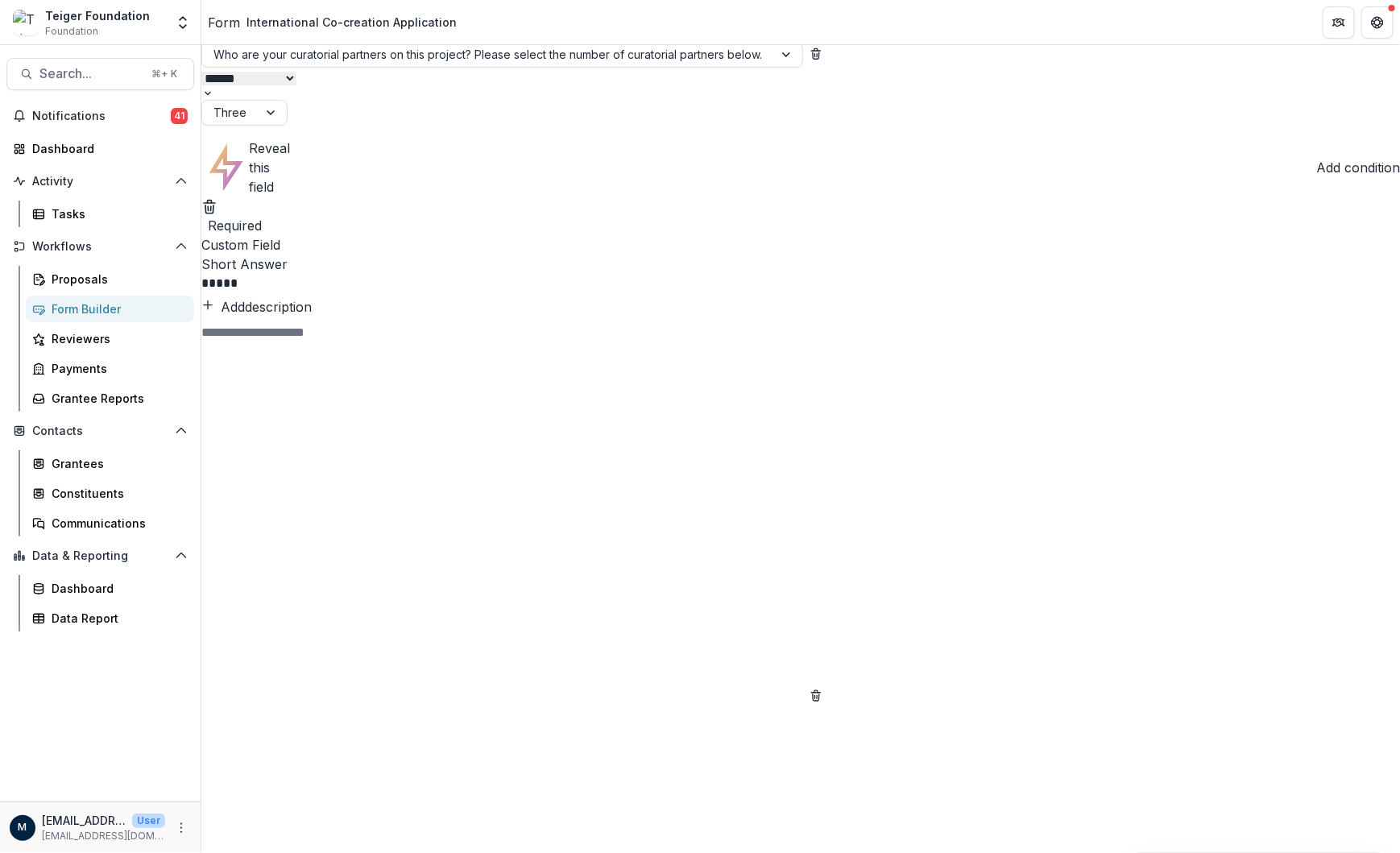
scroll to position [17431, 0]
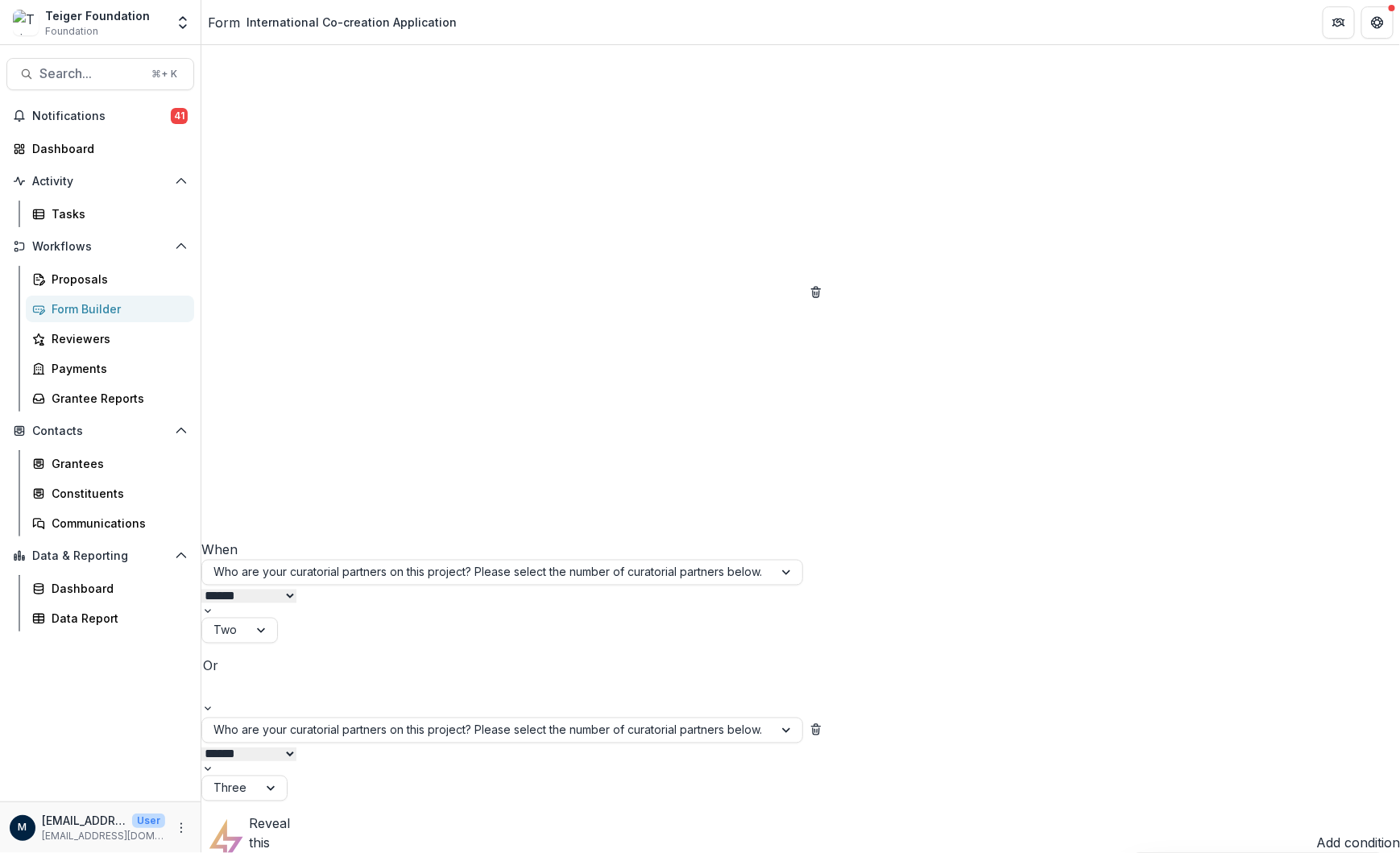
scroll to position [17883, 0]
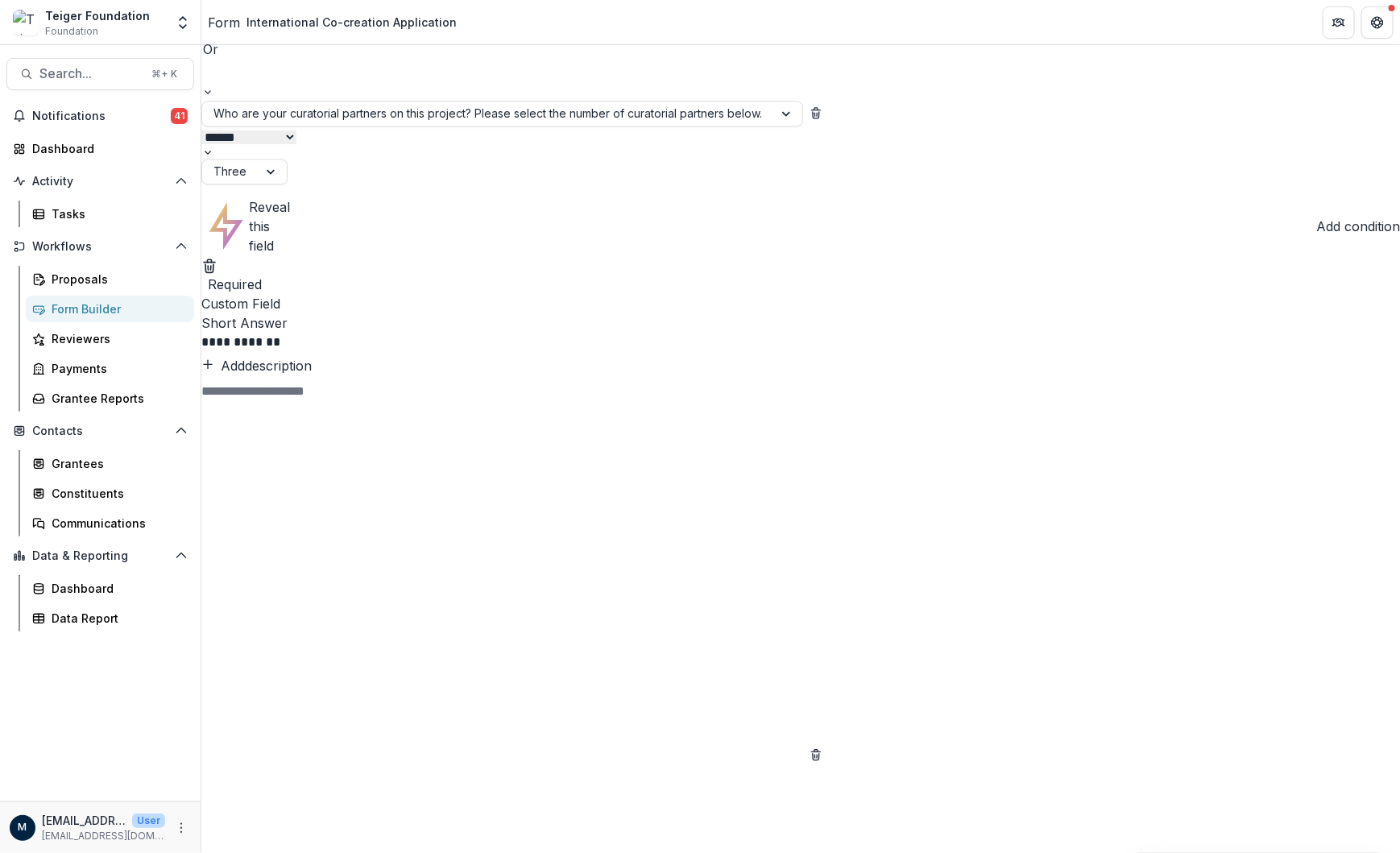
scroll to position [18515, 0]
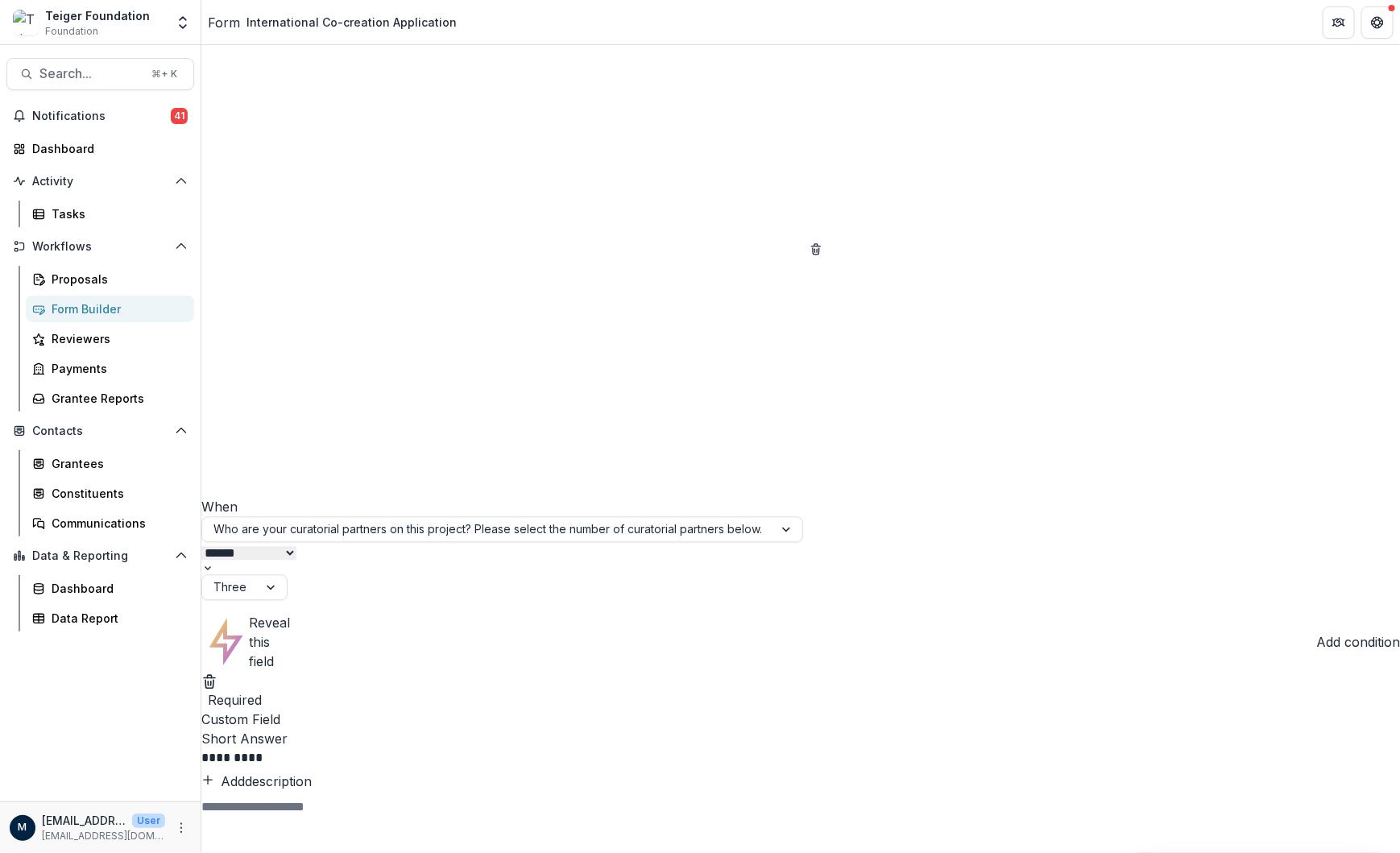
scroll to position [21153, 0]
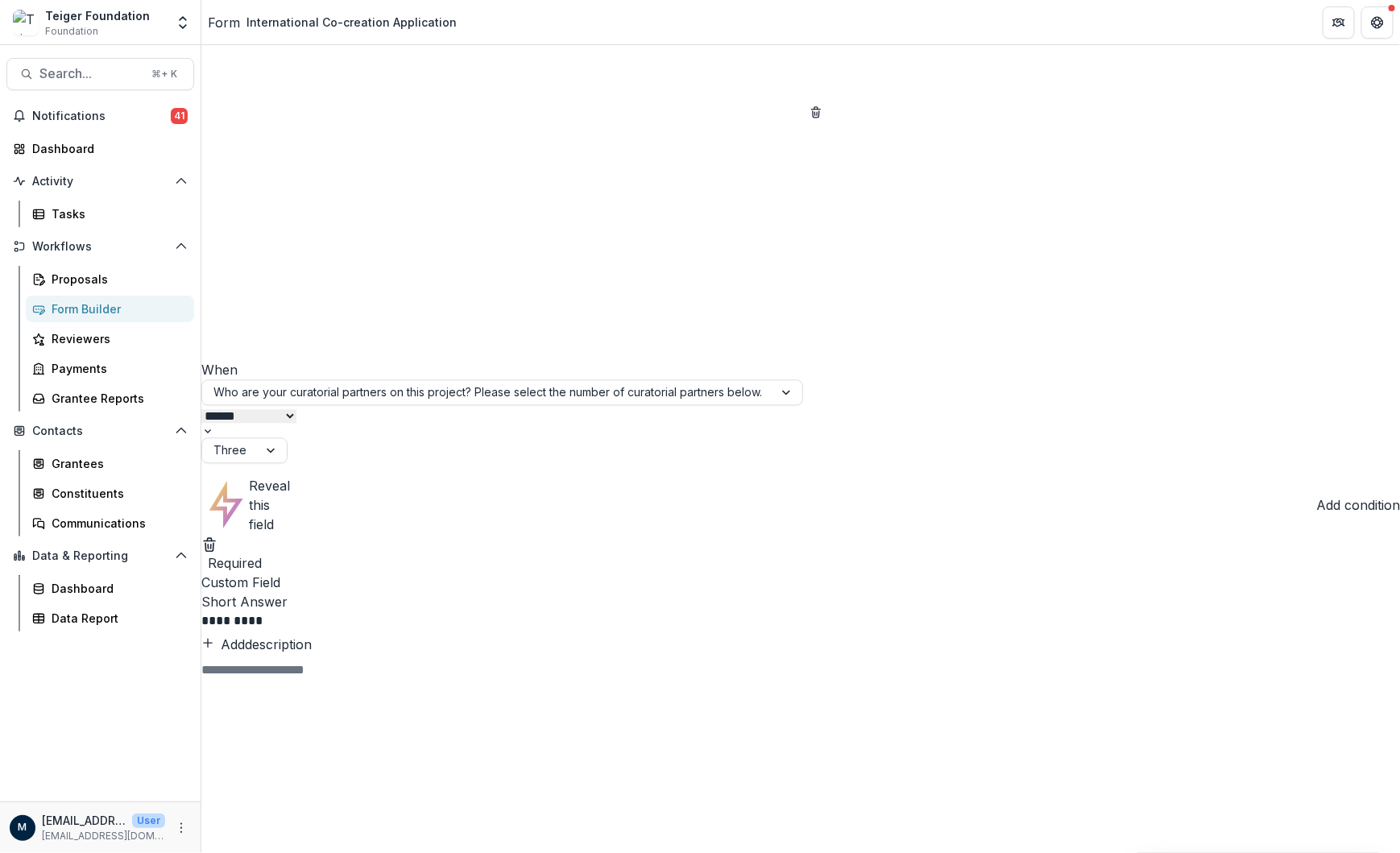
scroll to position [21261, 0]
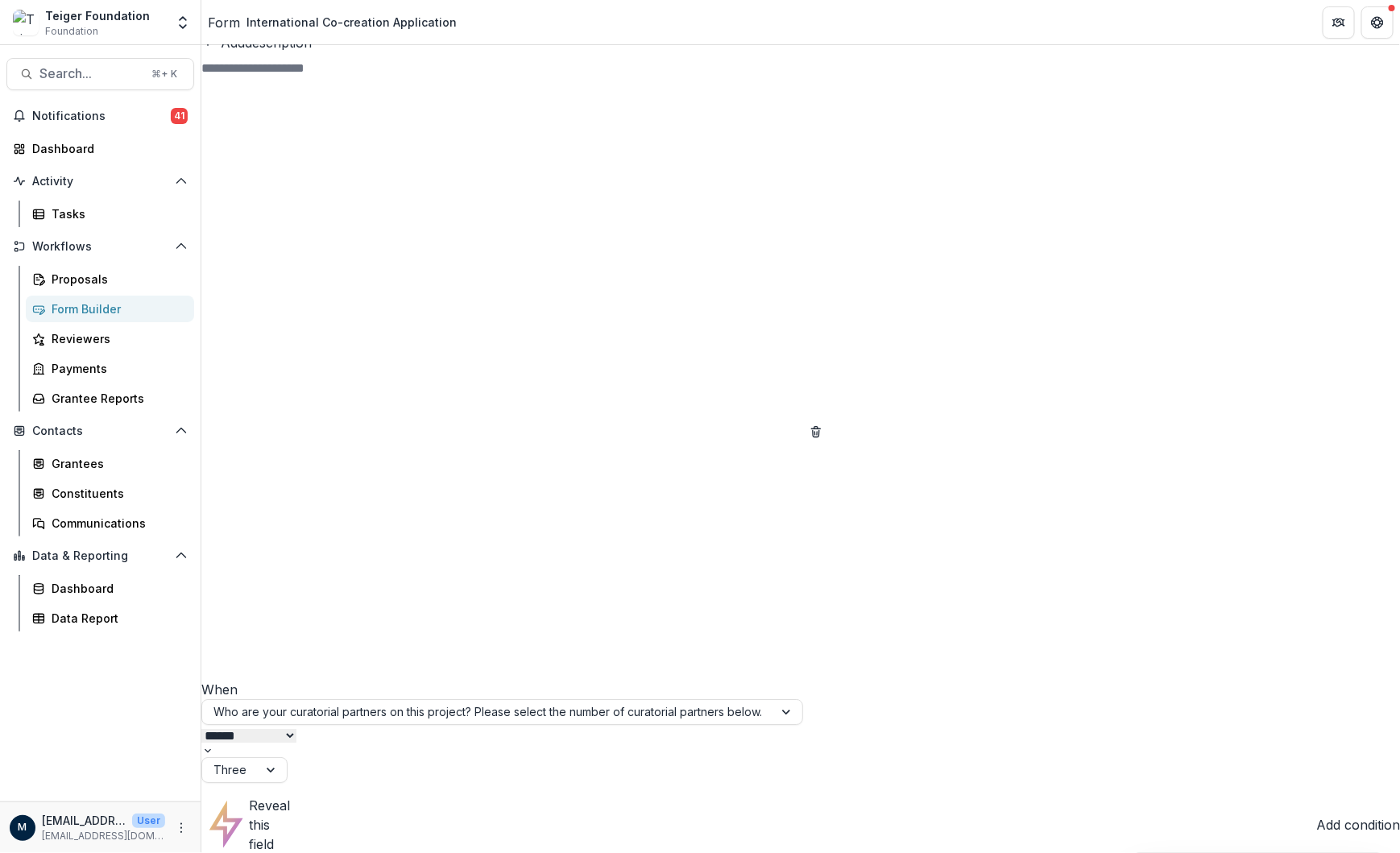
scroll to position [21860, 0]
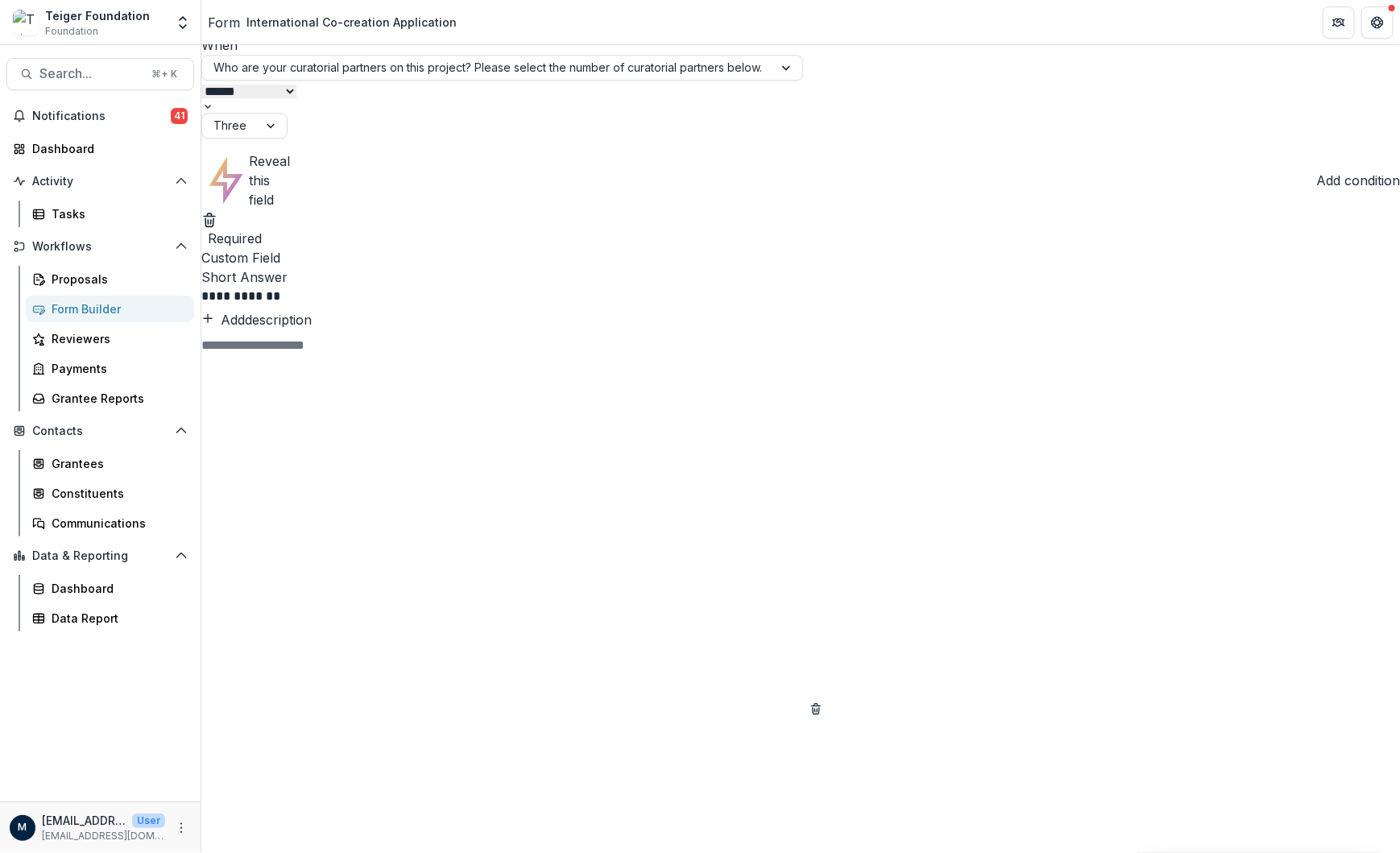
scroll to position [24355, 0]
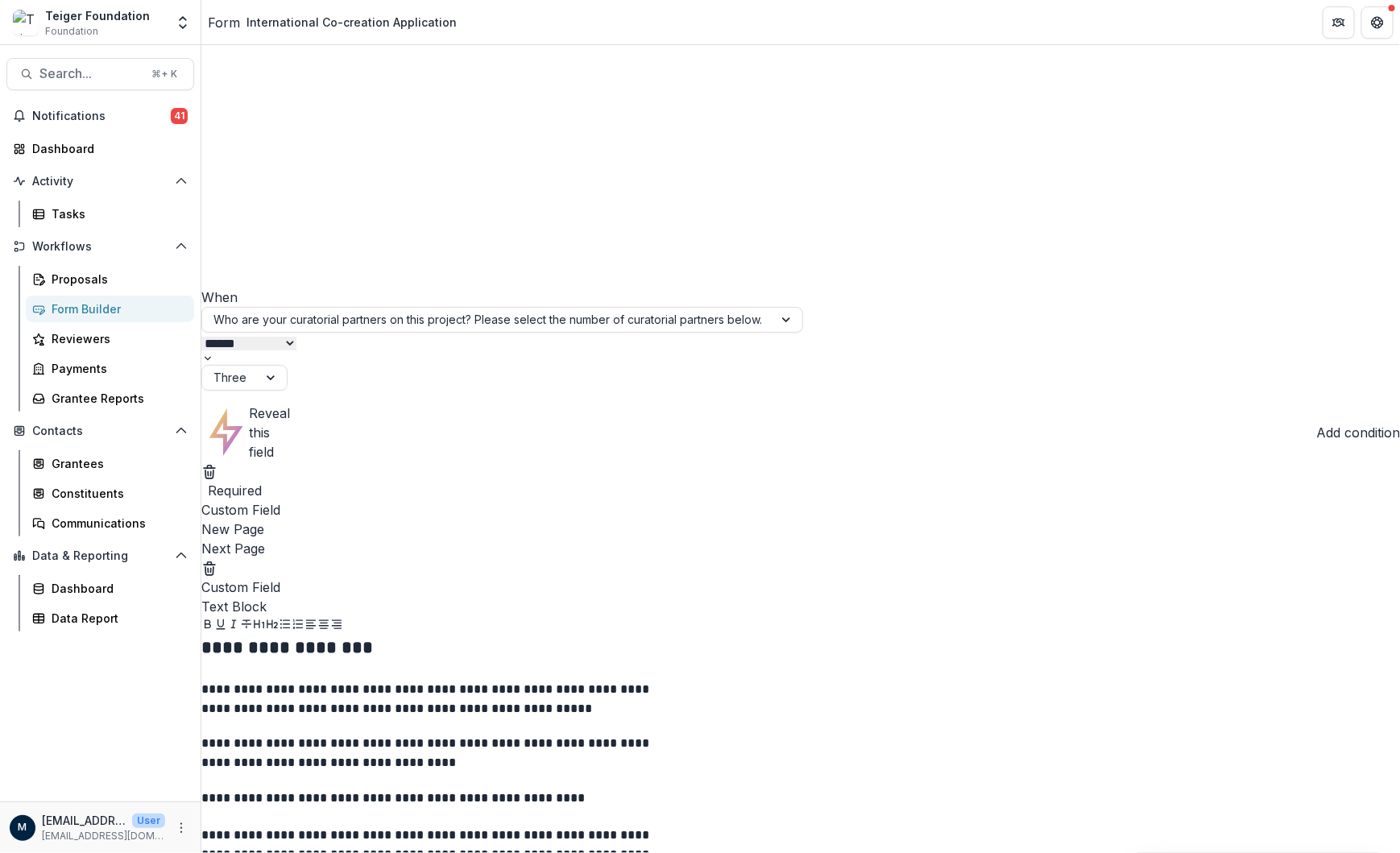
scroll to position [25029, 0]
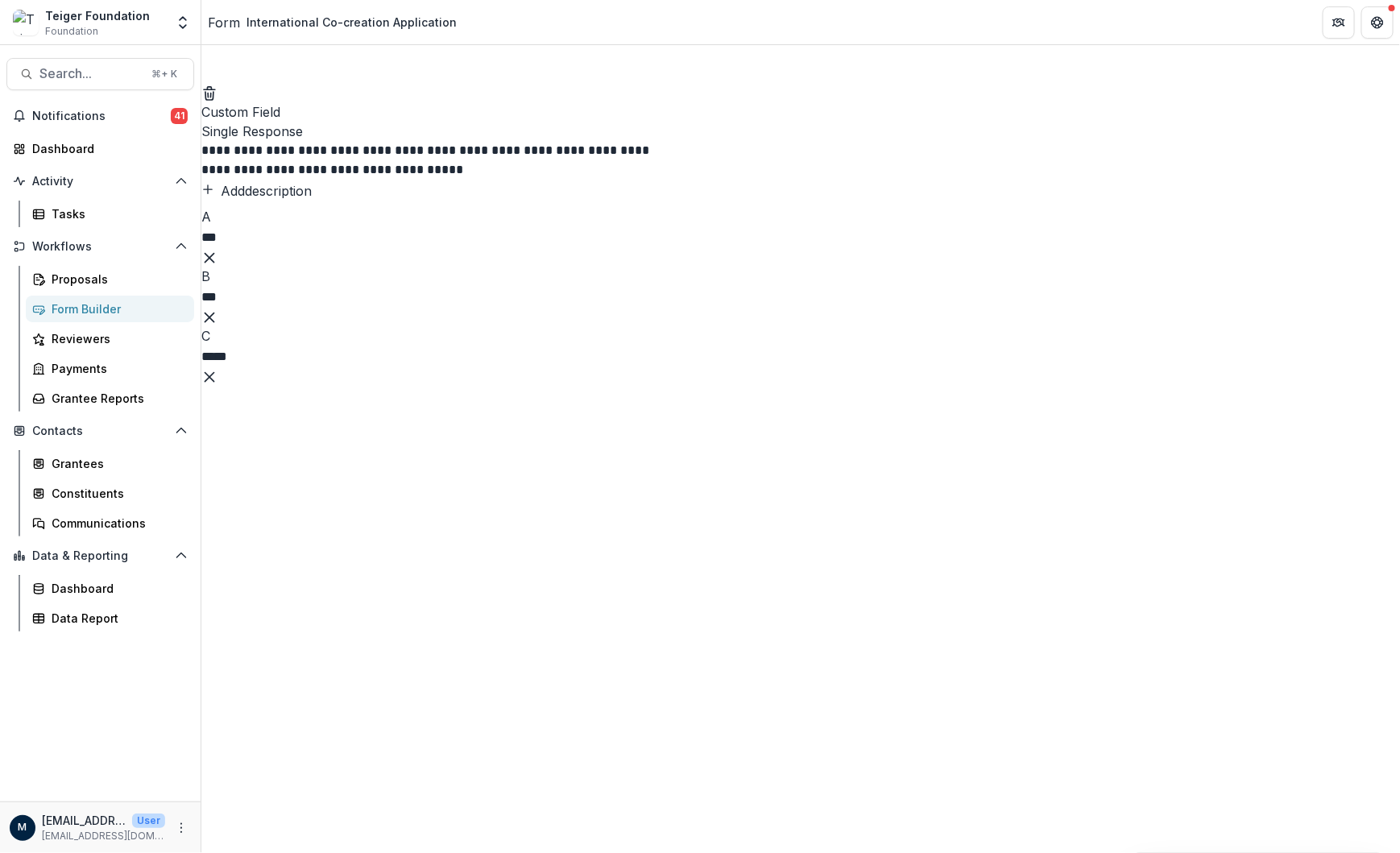
scroll to position [27498, 0]
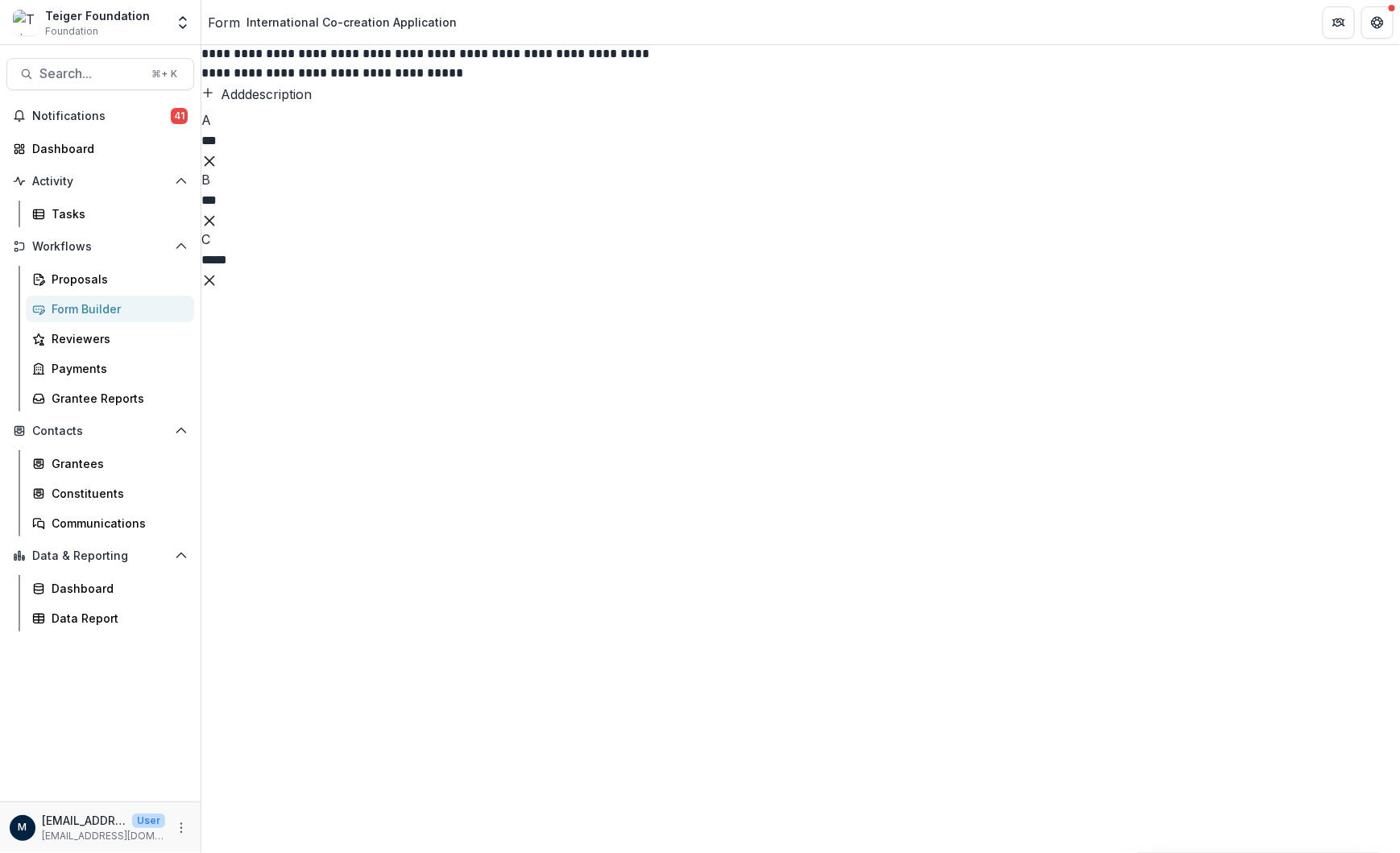
scroll to position [27611, 0]
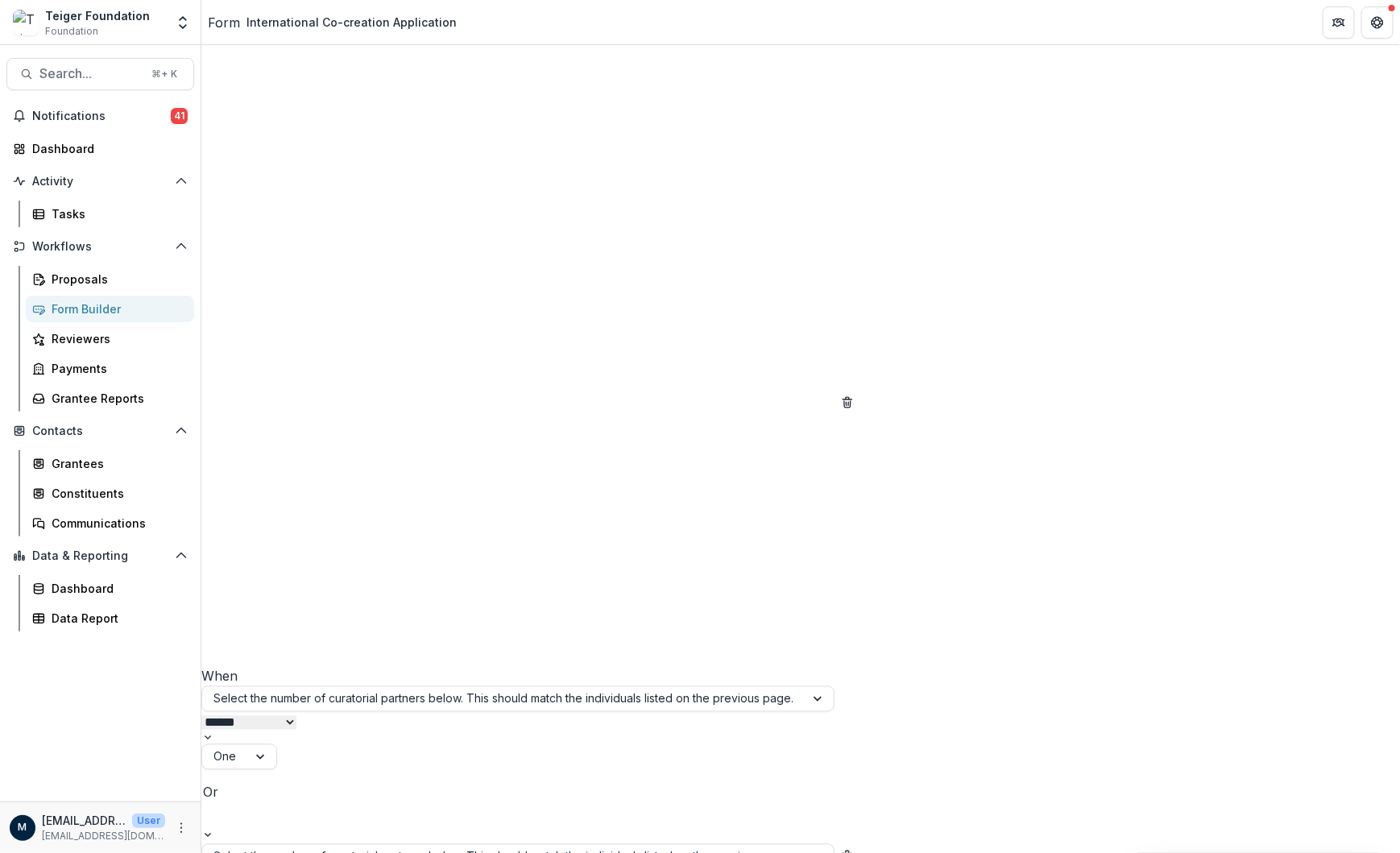
scroll to position [31925, 0]
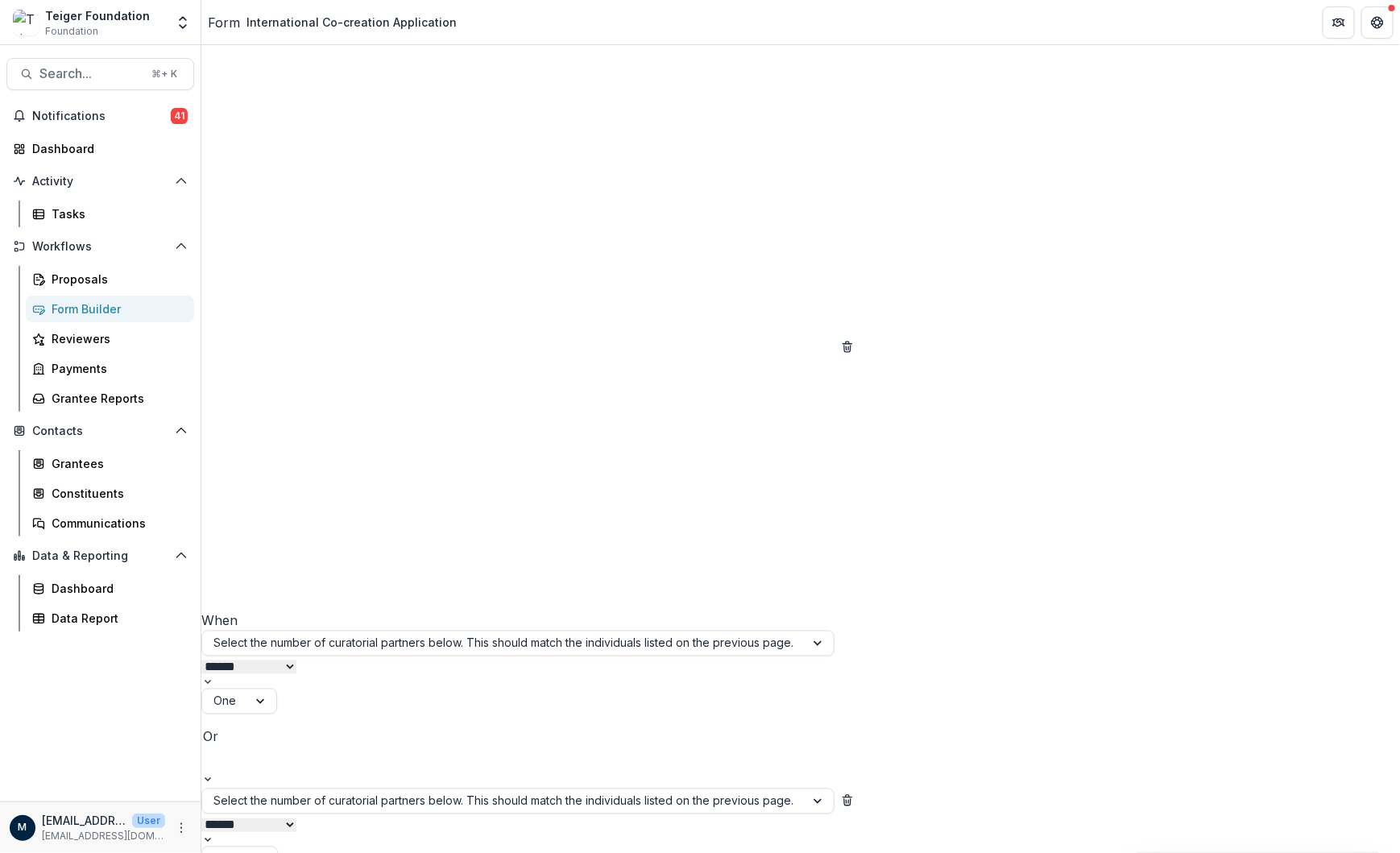
drag, startPoint x: 1001, startPoint y: 332, endPoint x: 957, endPoint y: 507, distance: 180.4
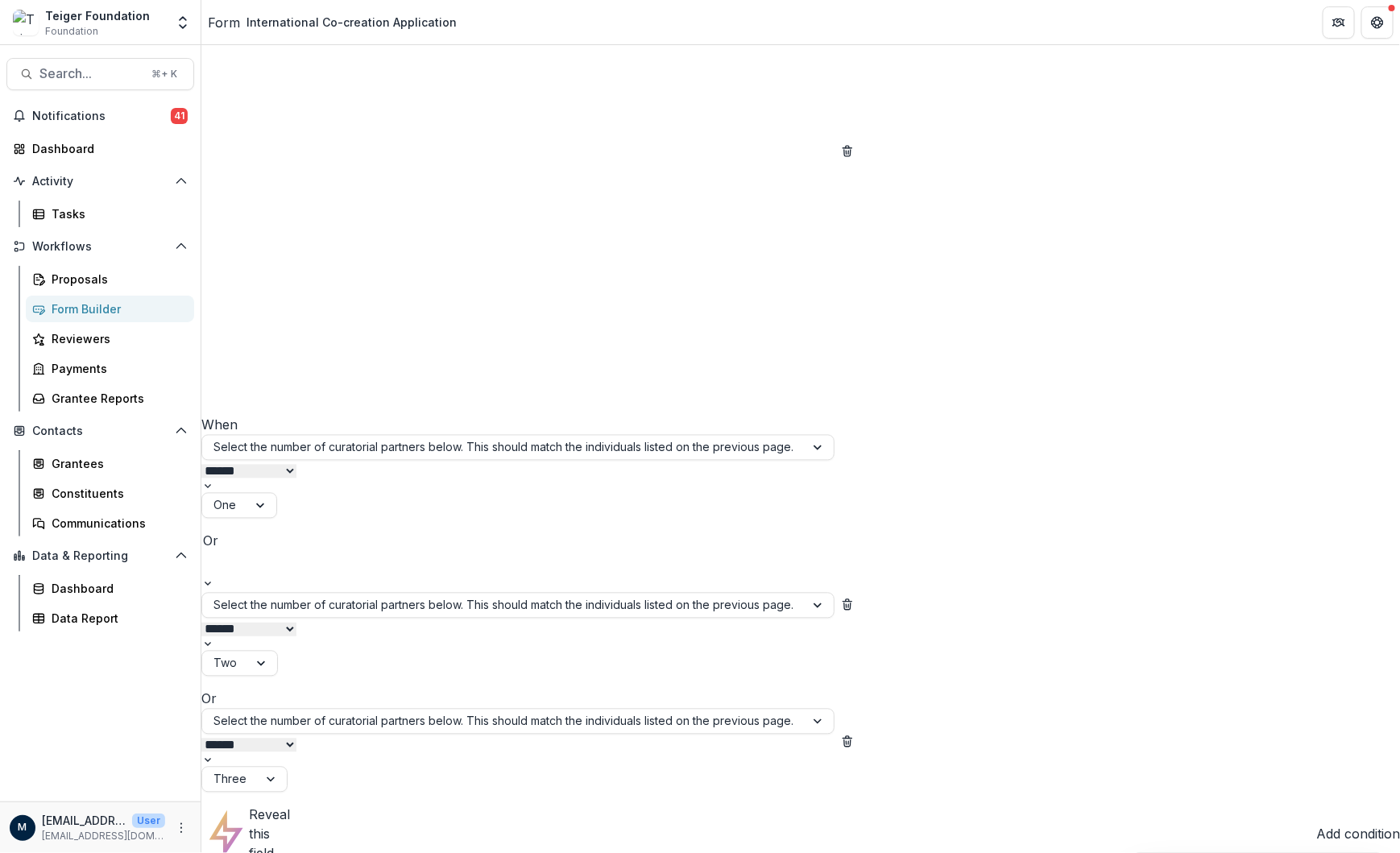
scroll to position [32181, 0]
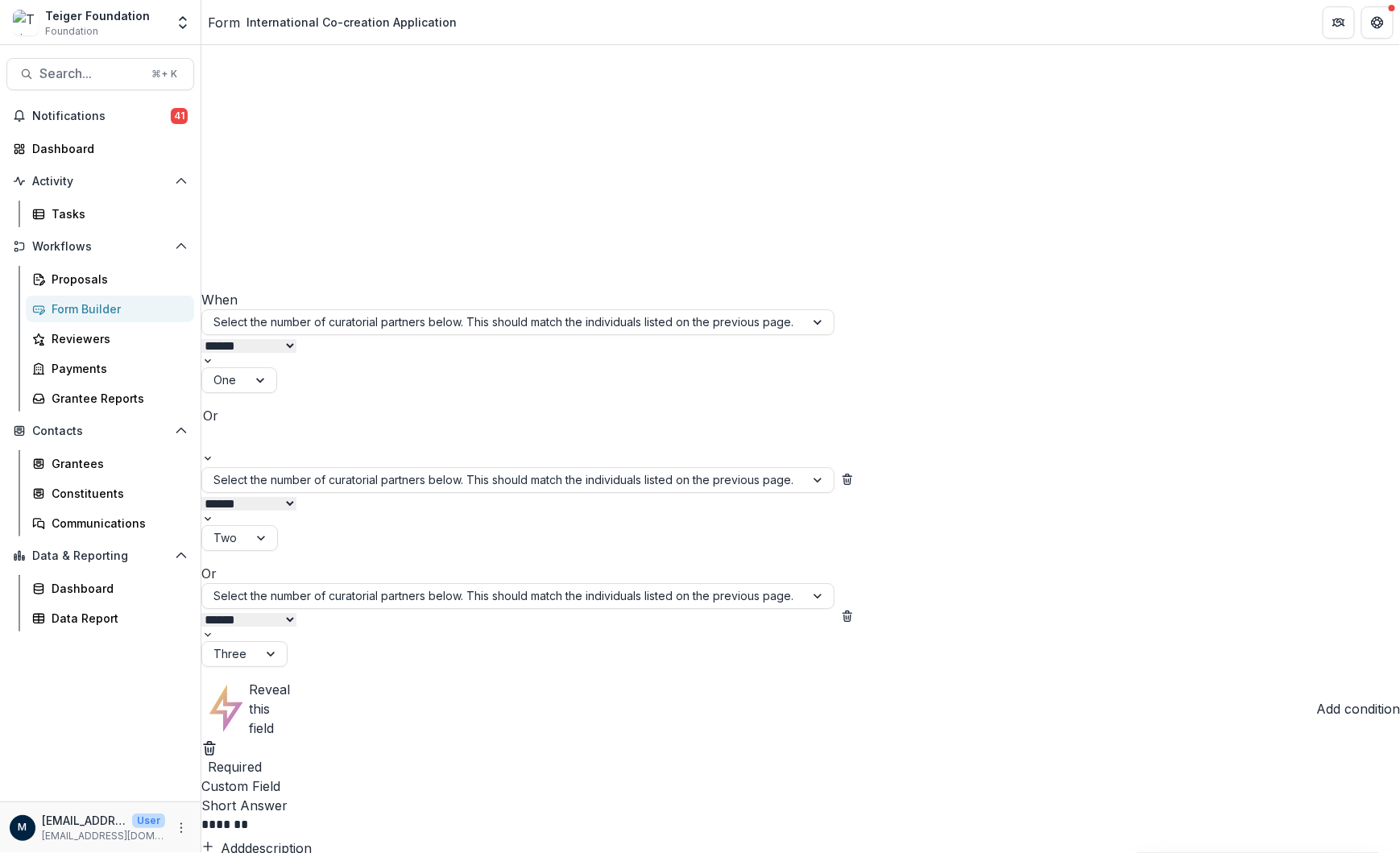
scroll to position [35955, 0]
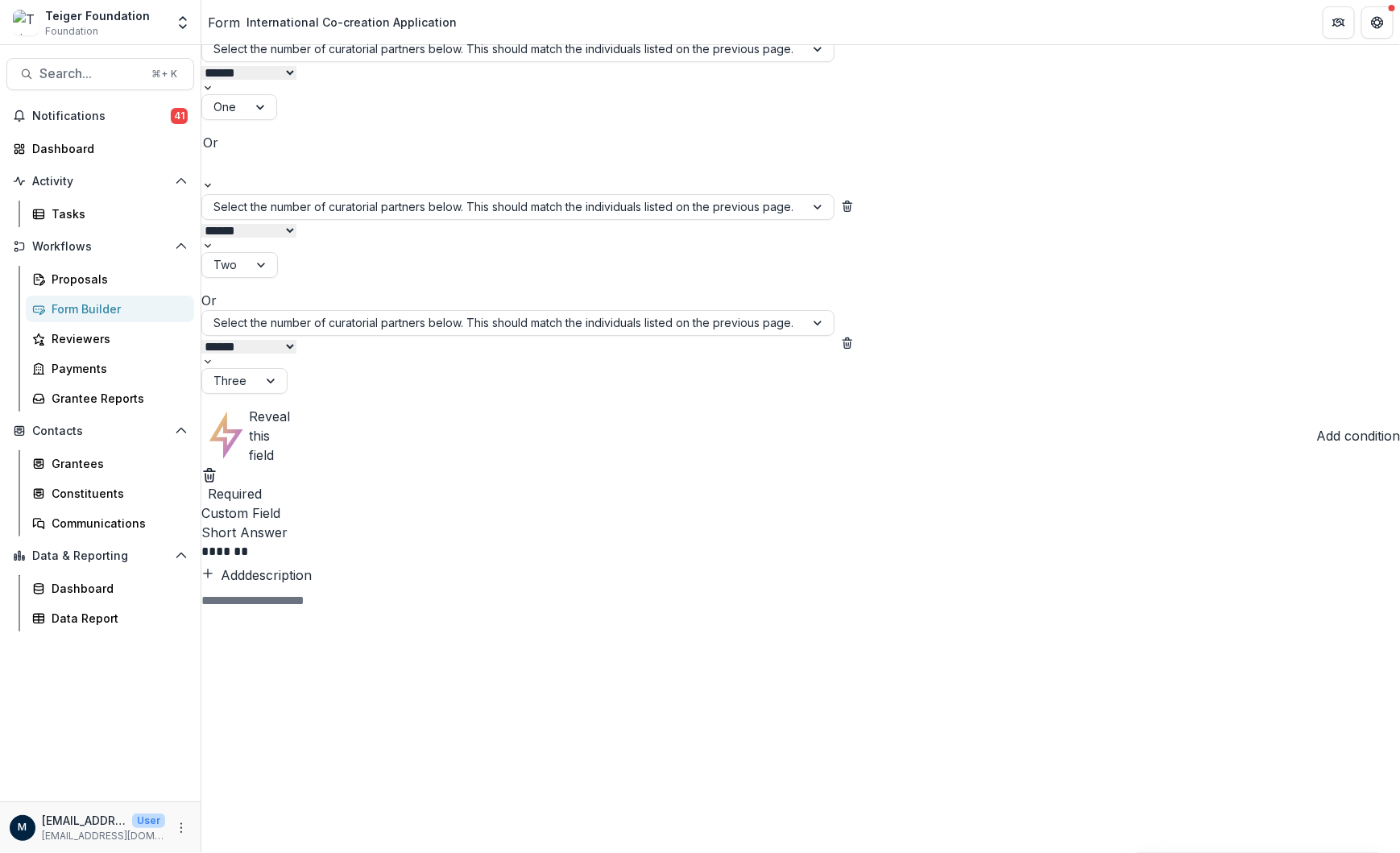
scroll to position [36385, 0]
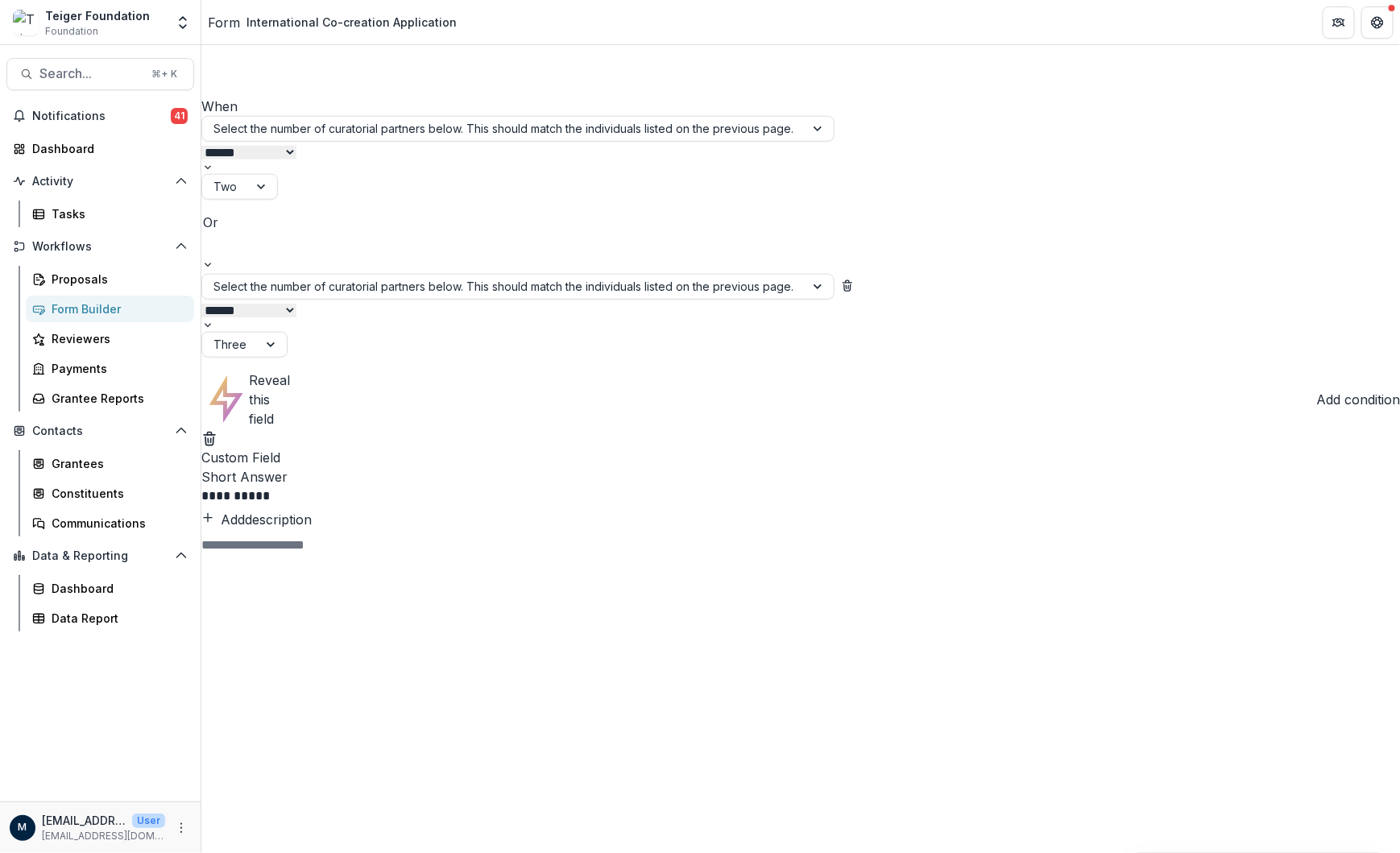
scroll to position [40029, 0]
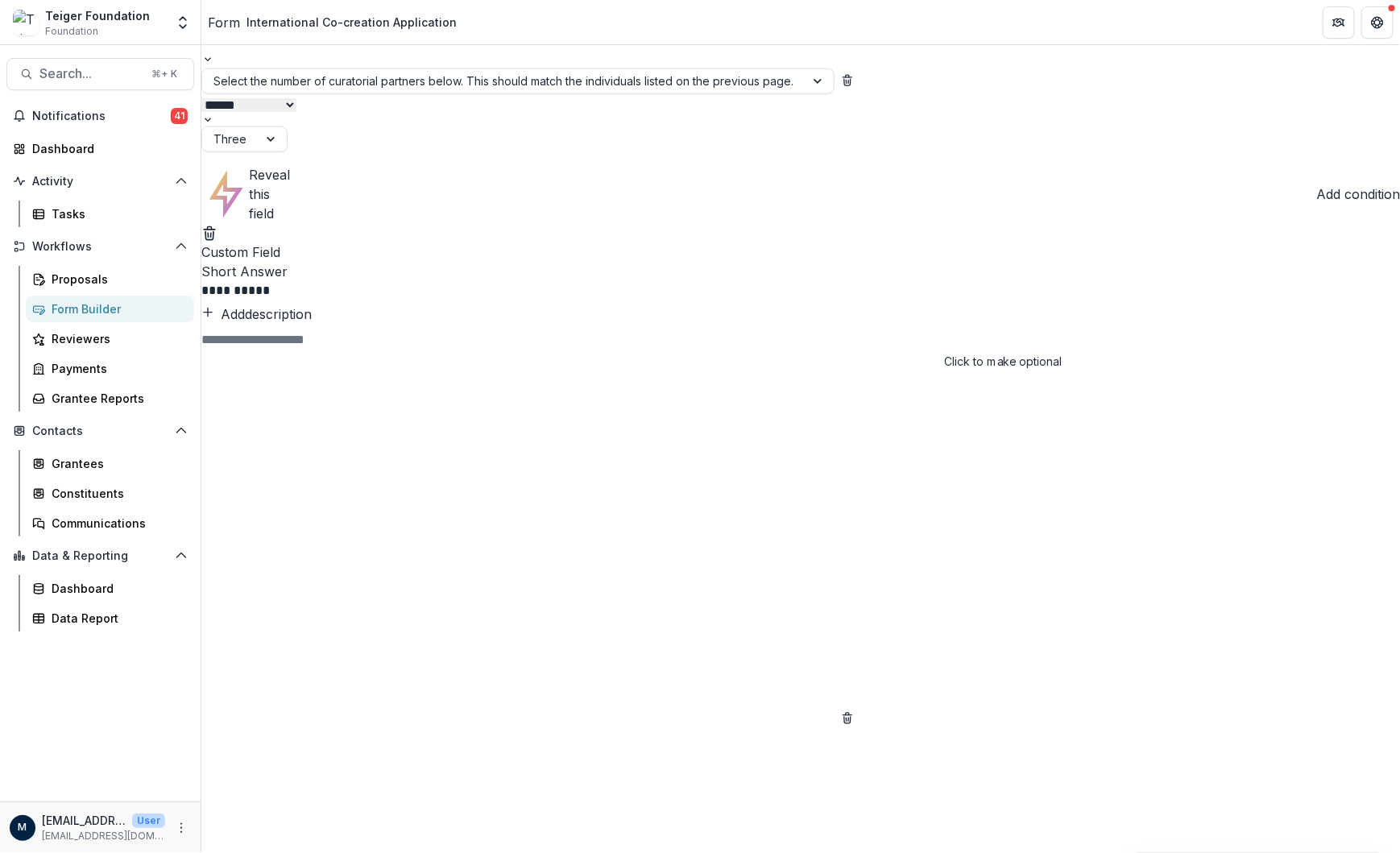
scroll to position [40265, 0]
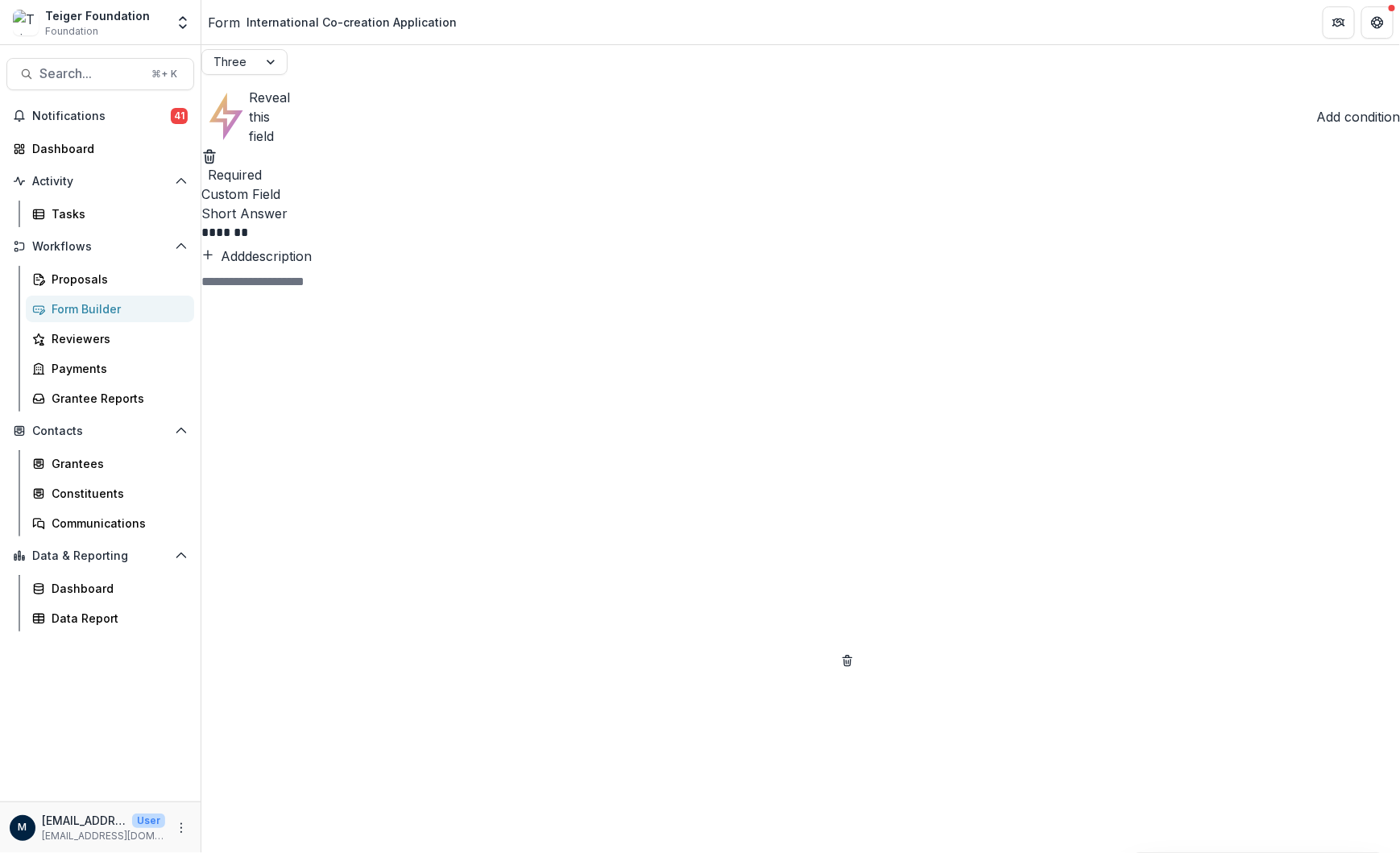
scroll to position [43686, 0]
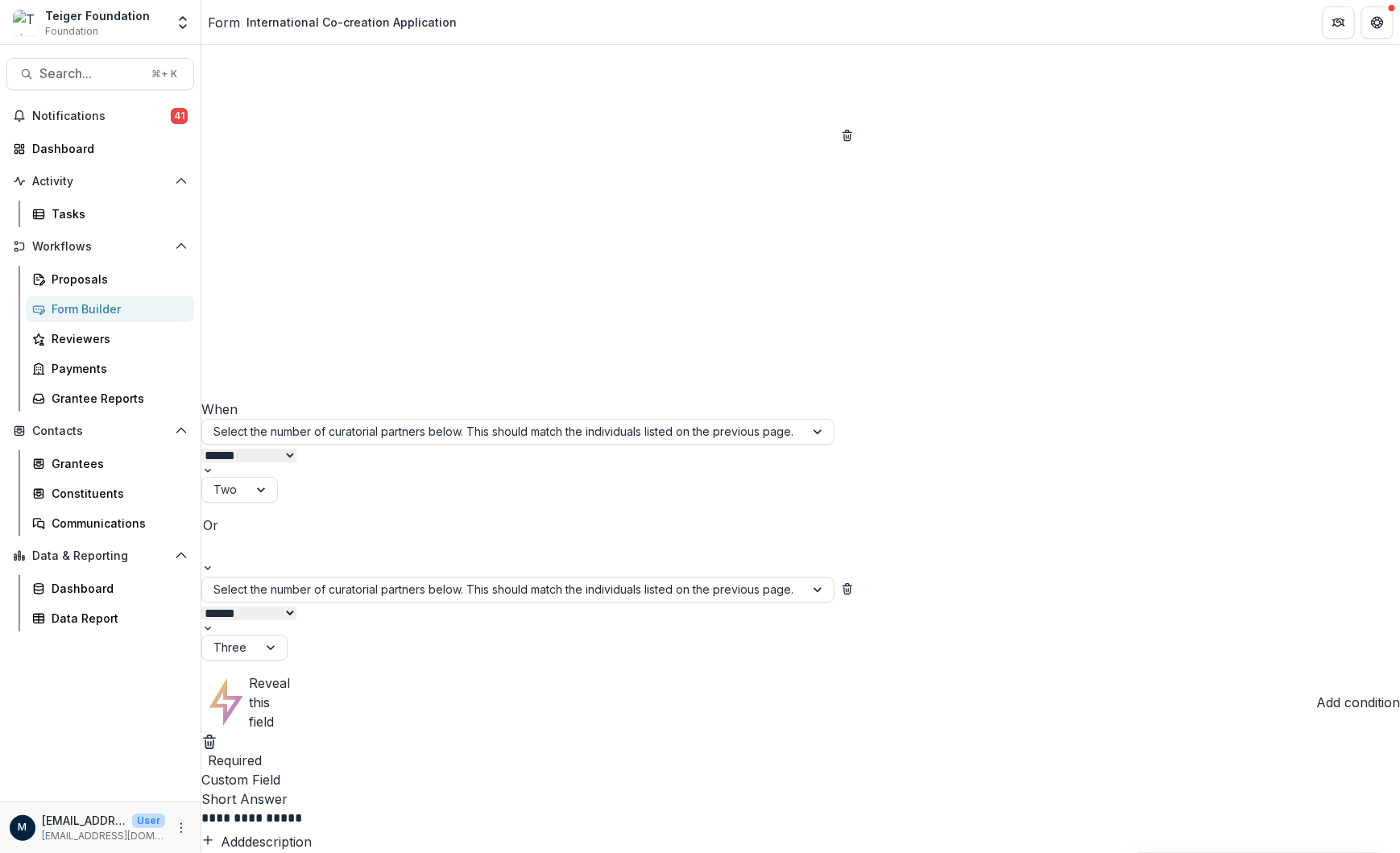
scroll to position [44156, 0]
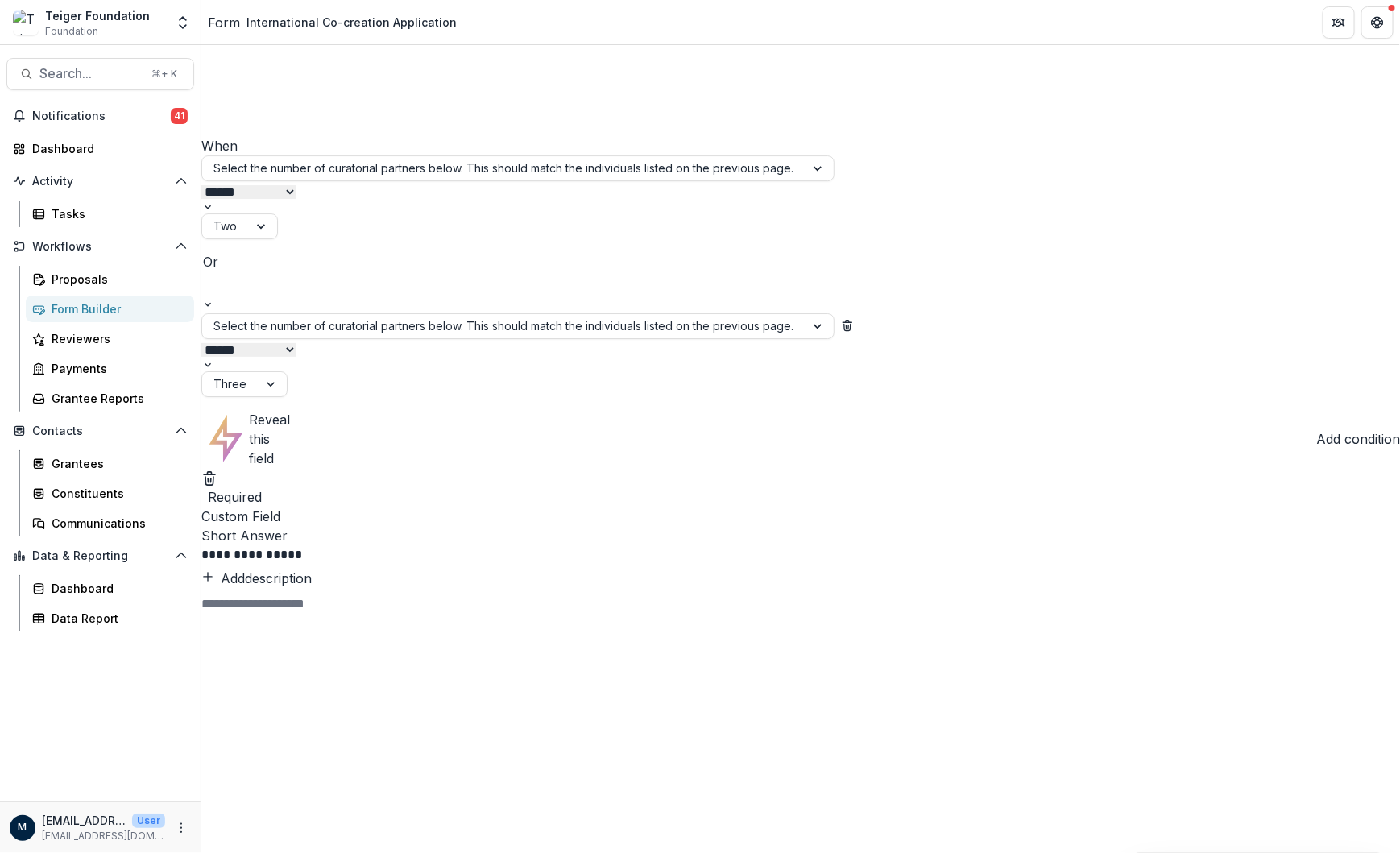
scroll to position [44537, 0]
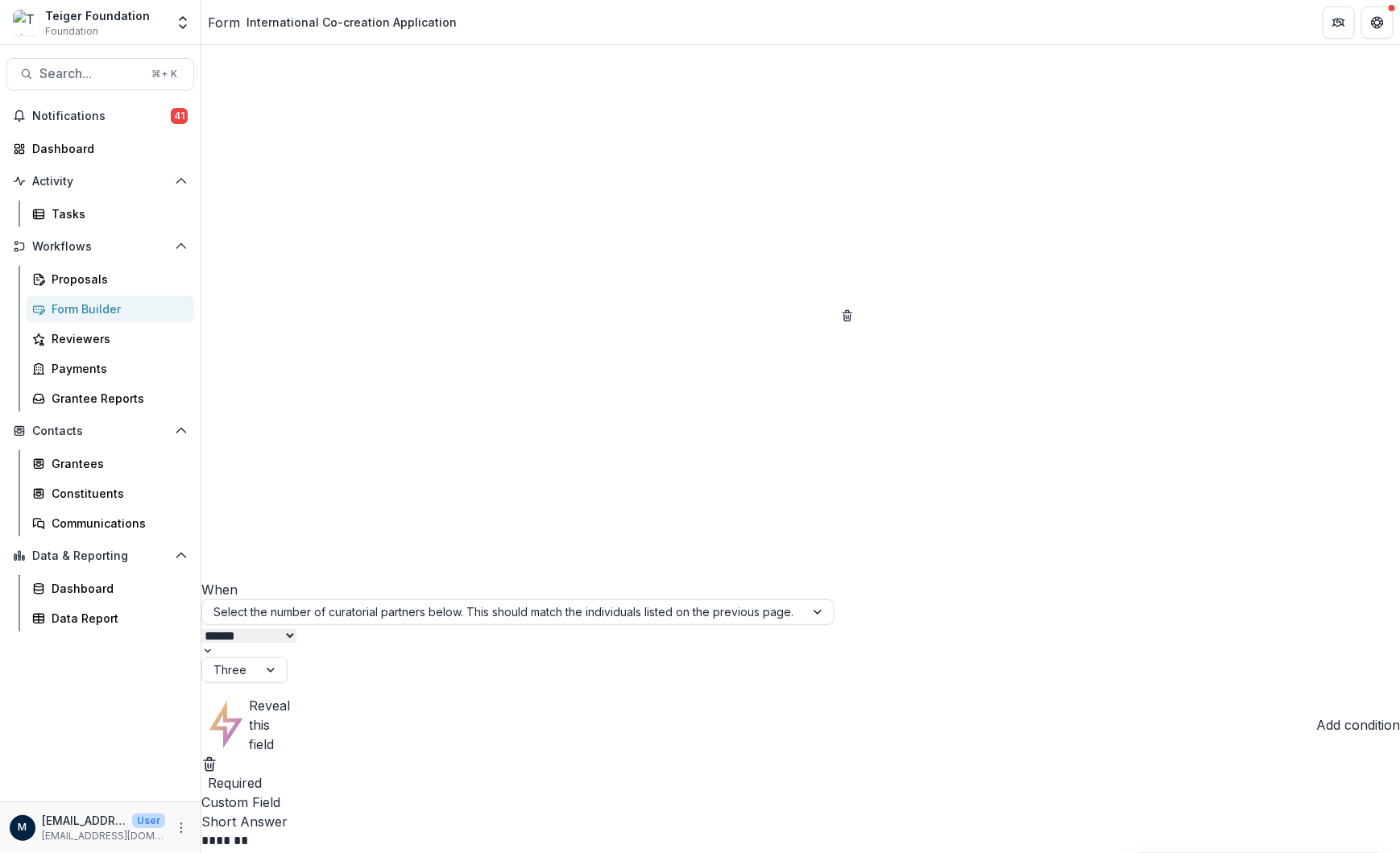
scroll to position [51546, 0]
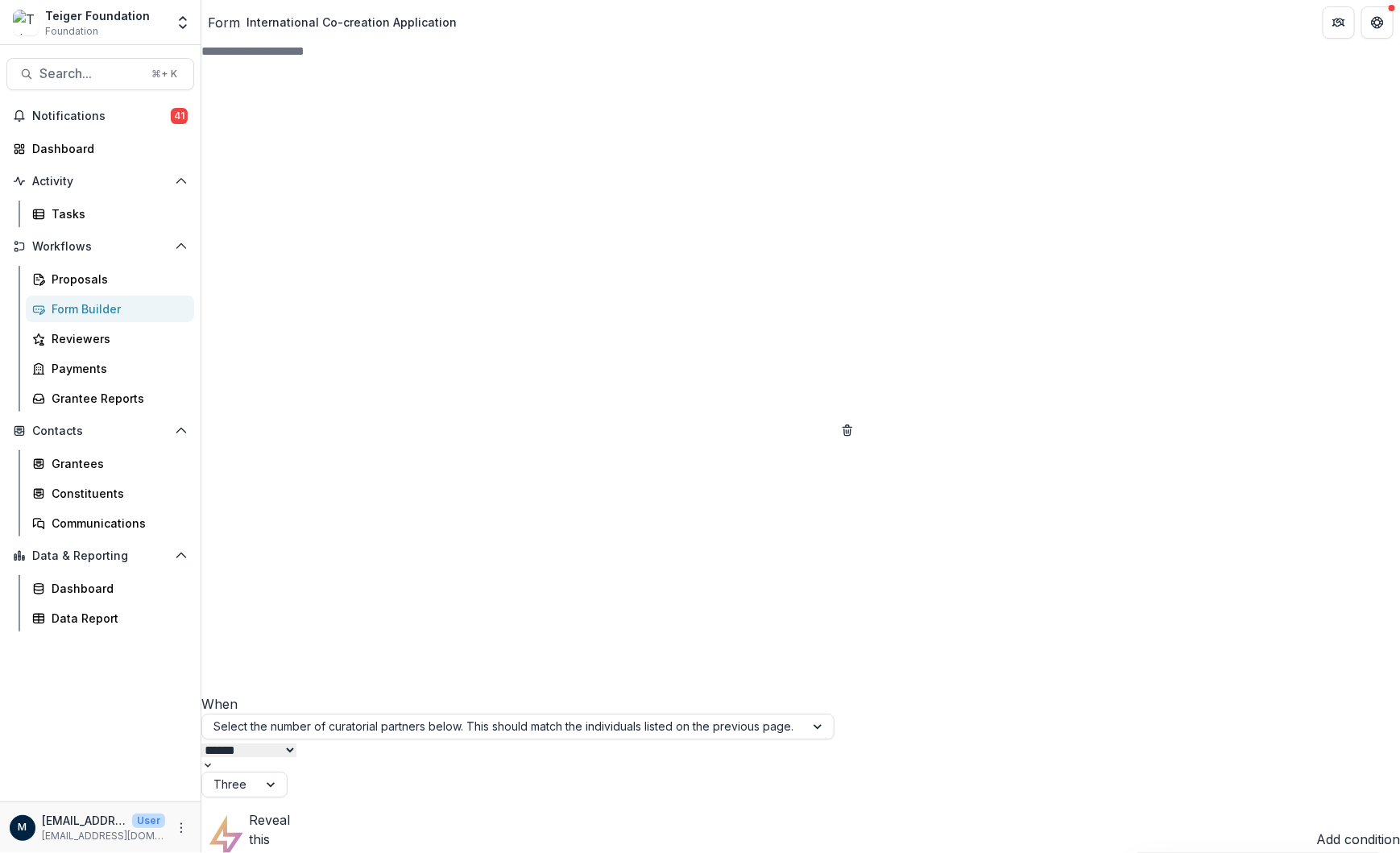
scroll to position [52345, 0]
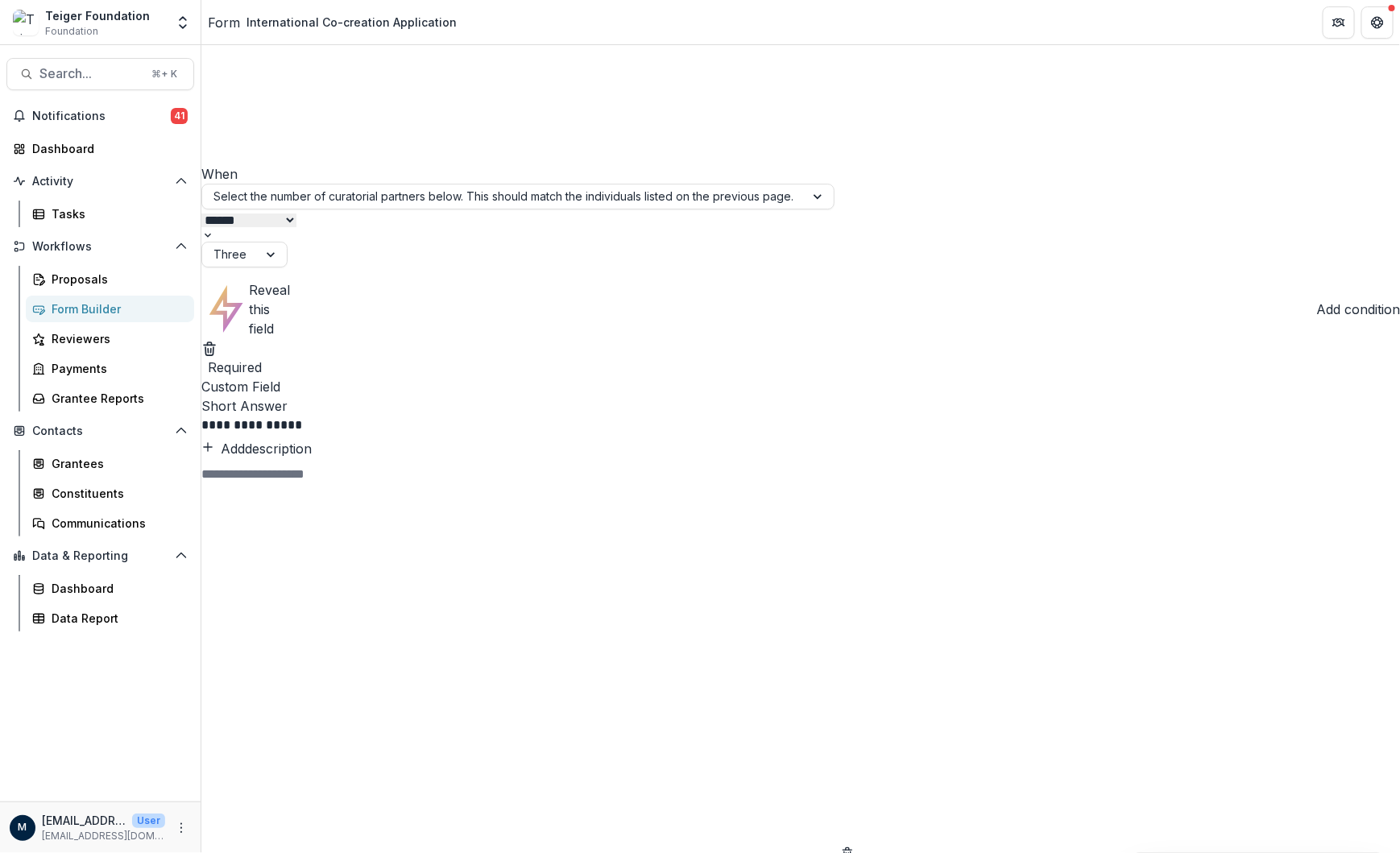
scroll to position [52862, 0]
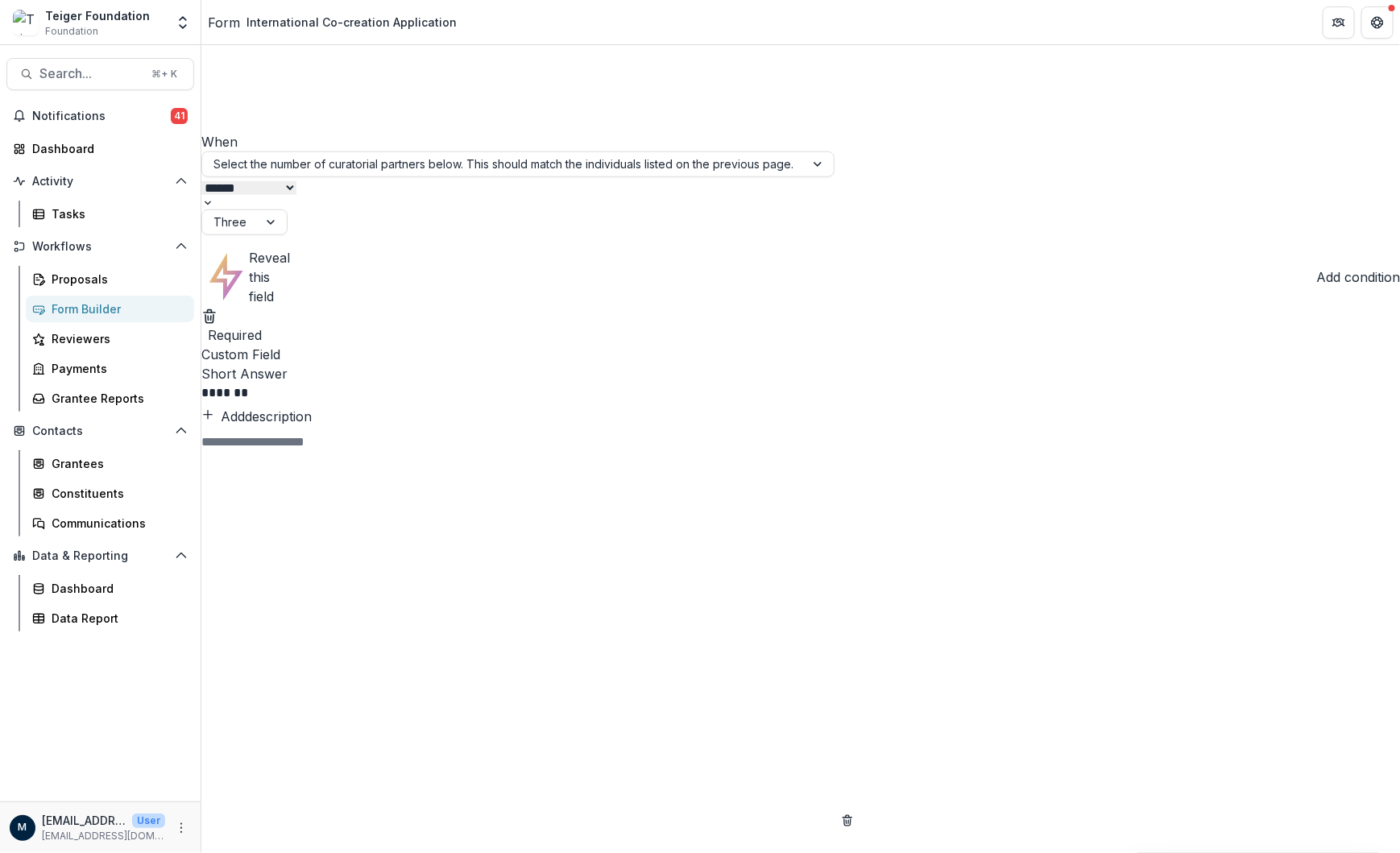
scroll to position [53862, 0]
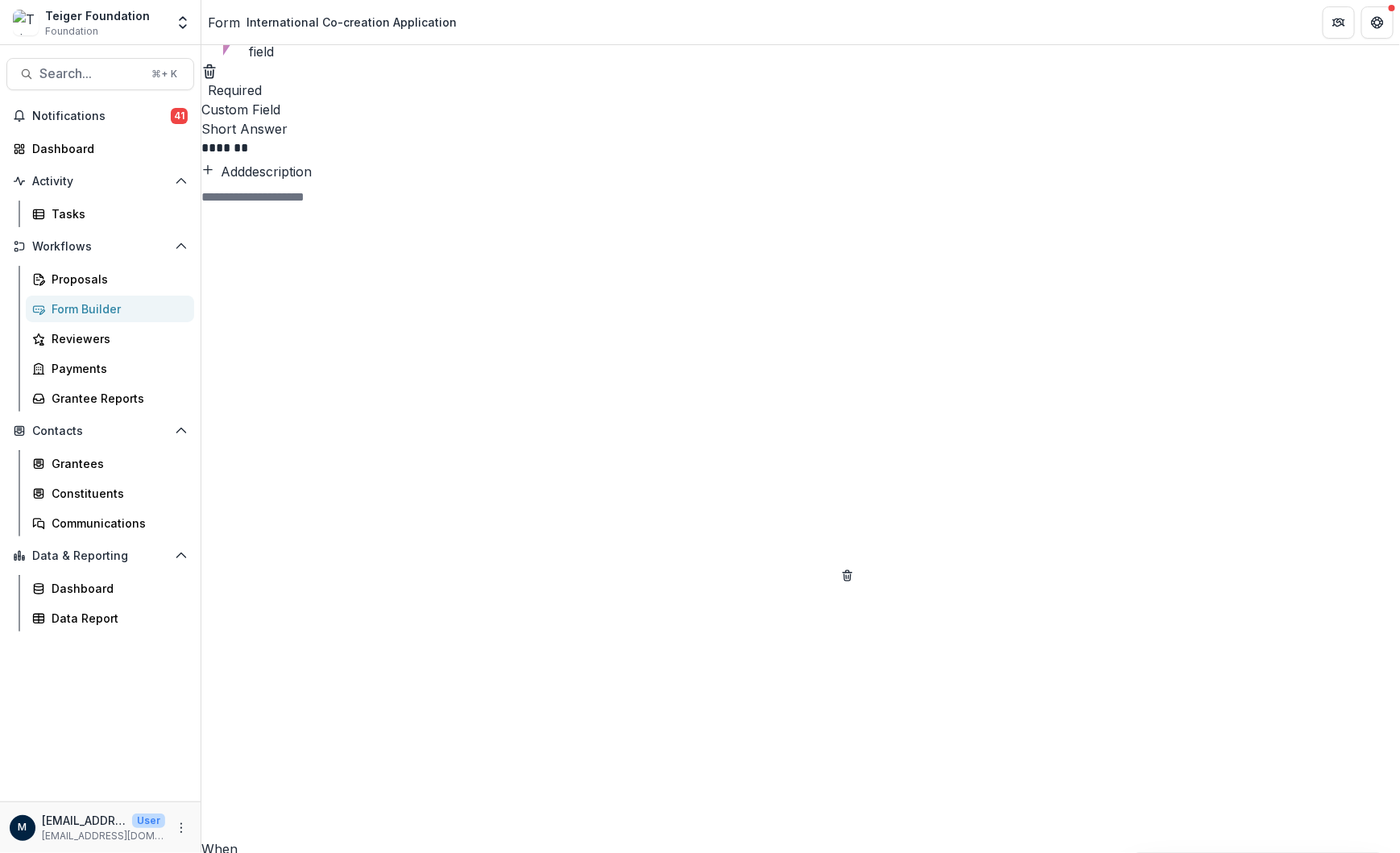
scroll to position [54118, 0]
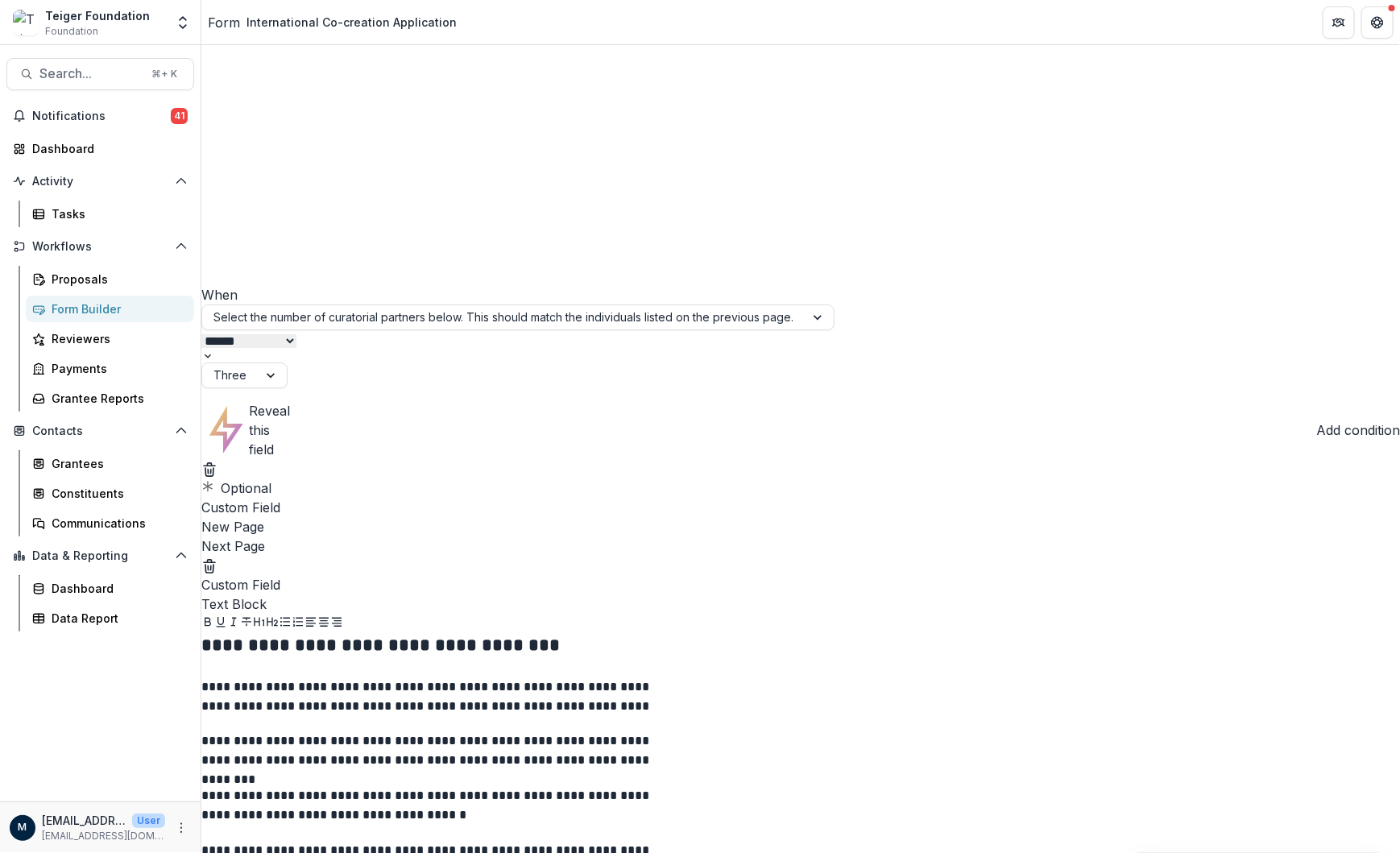
scroll to position [55590, 0]
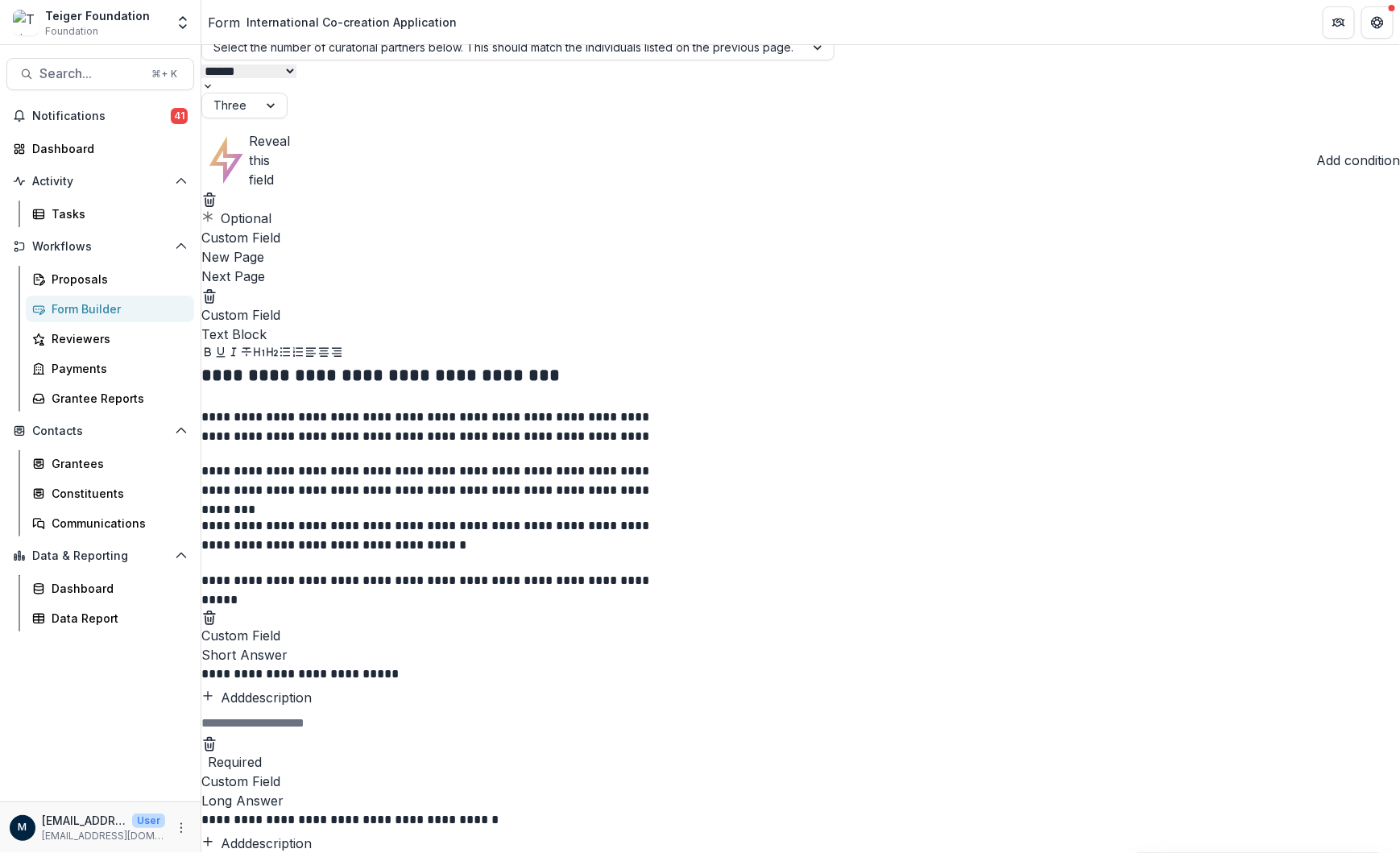
scroll to position [55878, 0]
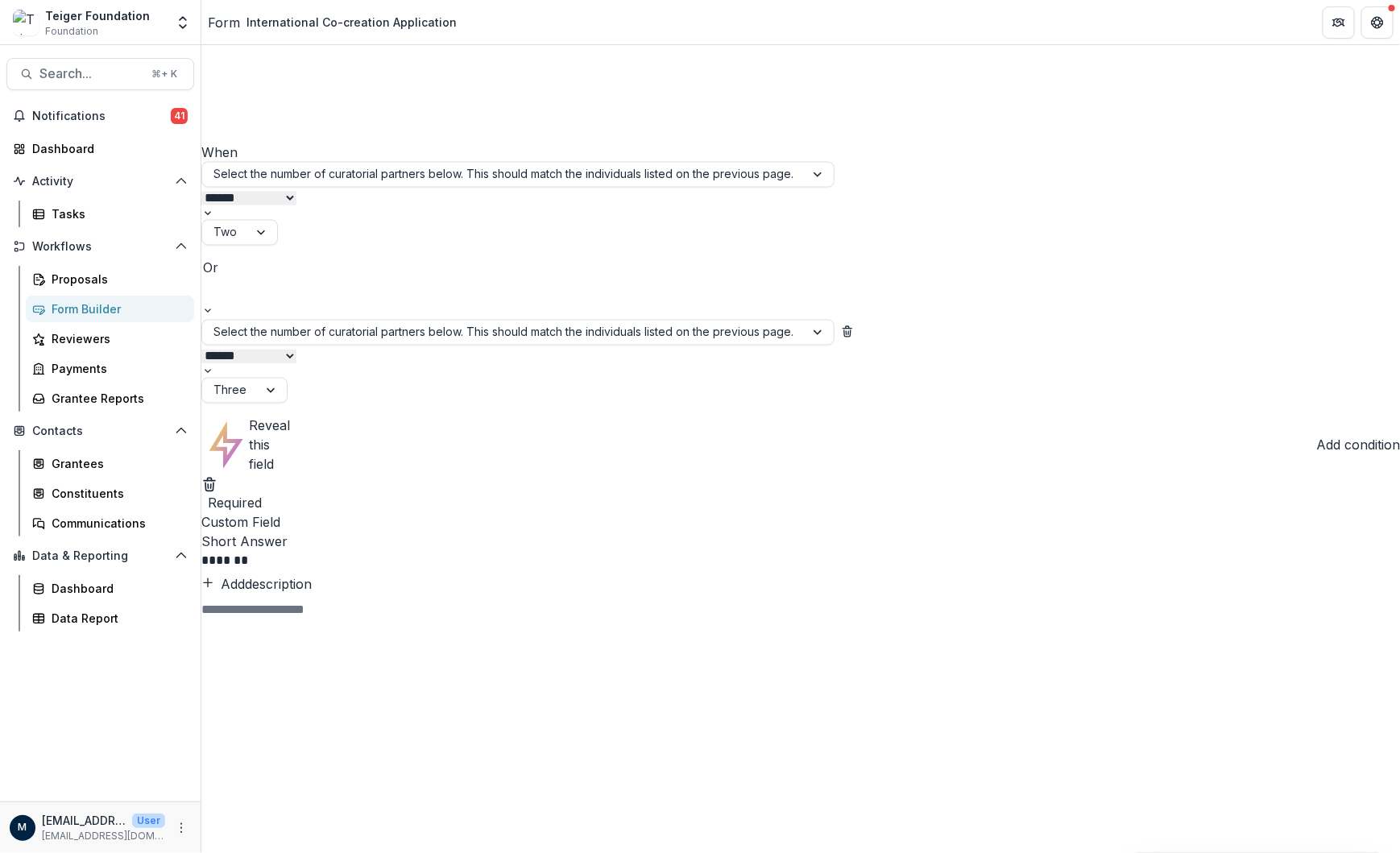
scroll to position [43217, 0]
